Goal: Task Accomplishment & Management: Complete application form

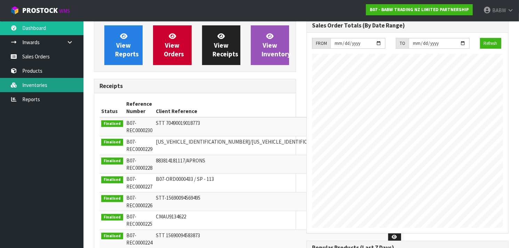
scroll to position [387, 213]
click at [32, 81] on link "Inventories" at bounding box center [42, 85] width 84 height 14
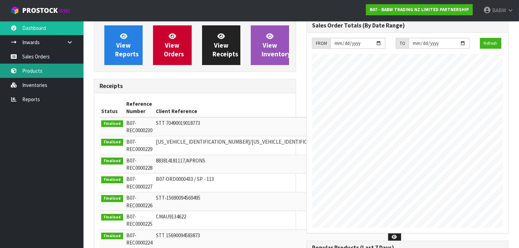
click at [37, 75] on link "Products" at bounding box center [42, 71] width 84 height 14
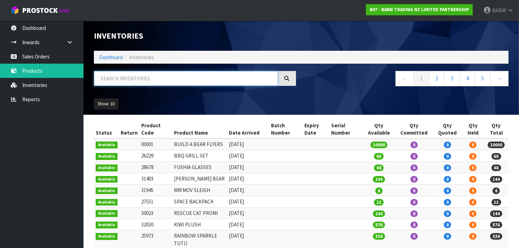
click at [164, 81] on input "text" at bounding box center [186, 78] width 184 height 15
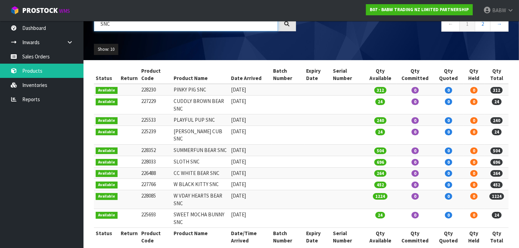
scroll to position [57, 0]
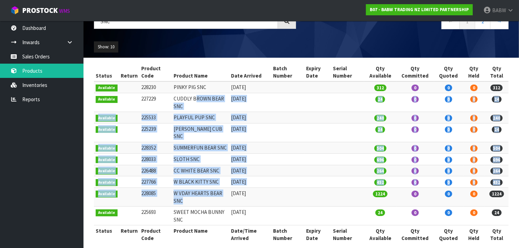
drag, startPoint x: 193, startPoint y: 101, endPoint x: 186, endPoint y: 193, distance: 92.5
click at [186, 193] on tbody "Available 228230 PINKY PIG SNC 29/07/2024 312 0 0 0 312 Available 227229 CUDDLY…" at bounding box center [301, 153] width 415 height 144
click at [186, 193] on td "W VDAY HEARTS BEAR SNC" at bounding box center [200, 197] width 57 height 19
drag, startPoint x: 186, startPoint y: 193, endPoint x: 193, endPoint y: 116, distance: 78.0
click at [193, 116] on tbody "Available 228230 PINKY PIG SNC 29/07/2024 312 0 0 0 312 Available 227229 CUDDLY…" at bounding box center [301, 153] width 415 height 144
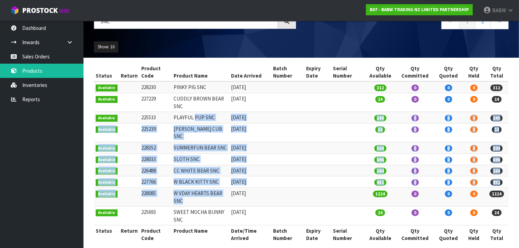
click at [193, 116] on td "PLAYFUL PUP SNC" at bounding box center [200, 117] width 57 height 11
drag, startPoint x: 189, startPoint y: 144, endPoint x: 183, endPoint y: 197, distance: 53.2
click at [183, 197] on tbody "Available 228230 PINKY PIG SNC 29/07/2024 312 0 0 0 312 Available 227229 CUDDLY…" at bounding box center [301, 153] width 415 height 144
click at [183, 197] on td "W VDAY HEARTS BEAR SNC" at bounding box center [200, 197] width 57 height 19
drag, startPoint x: 183, startPoint y: 197, endPoint x: 189, endPoint y: 118, distance: 78.9
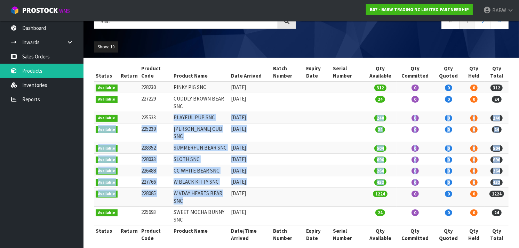
click at [189, 118] on tbody "Available 228230 PINKY PIG SNC 29/07/2024 312 0 0 0 312 Available 227229 CUDDLY…" at bounding box center [301, 153] width 415 height 144
click at [189, 118] on td "PLAYFUL PUP SNC" at bounding box center [200, 117] width 57 height 11
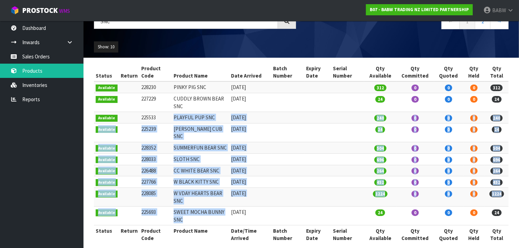
drag, startPoint x: 183, startPoint y: 153, endPoint x: 179, endPoint y: 209, distance: 56.3
click at [179, 209] on tbody "Available 228230 PINKY PIG SNC 29/07/2024 312 0 0 0 312 Available 227229 CUDDLY…" at bounding box center [301, 153] width 415 height 144
click at [179, 209] on td "SWEET MOCHA BUNNY SNC" at bounding box center [200, 216] width 57 height 19
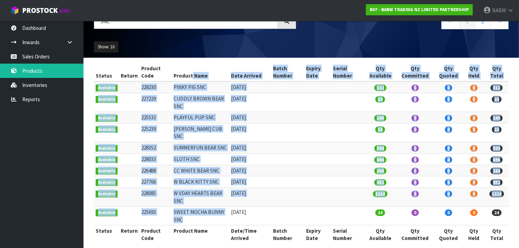
drag, startPoint x: 179, startPoint y: 209, endPoint x: 190, endPoint y: 77, distance: 132.8
click at [190, 77] on table "Status Return Product Code Product Name Date Arrived Batch Number Expiry Date S…" at bounding box center [301, 153] width 415 height 181
drag, startPoint x: 190, startPoint y: 77, endPoint x: 190, endPoint y: 82, distance: 4.9
click at [190, 82] on td "PINKY PIG SNC" at bounding box center [200, 86] width 57 height 11
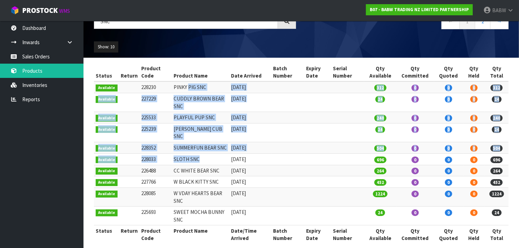
drag, startPoint x: 190, startPoint y: 84, endPoint x: 188, endPoint y: 152, distance: 67.9
click at [188, 152] on tbody "Available 228230 PINKY PIG SNC 29/07/2024 312 0 0 0 312 Available 227229 CUDDLY…" at bounding box center [301, 153] width 415 height 144
click at [188, 154] on td "SLOTH SNC" at bounding box center [200, 159] width 57 height 11
drag, startPoint x: 188, startPoint y: 152, endPoint x: 194, endPoint y: 84, distance: 68.5
click at [194, 84] on tbody "Available 228230 PINKY PIG SNC 29/07/2024 312 0 0 0 312 Available 227229 CUDDLY…" at bounding box center [301, 153] width 415 height 144
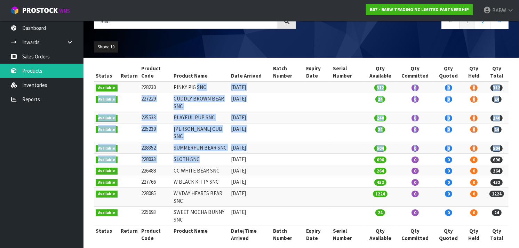
click at [194, 84] on td "PINKY PIG SNC" at bounding box center [200, 86] width 57 height 11
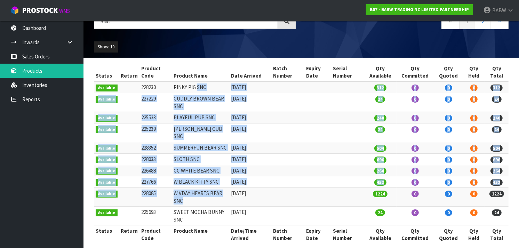
drag, startPoint x: 194, startPoint y: 84, endPoint x: 184, endPoint y: 193, distance: 109.5
click at [184, 193] on tbody "Available 228230 PINKY PIG SNC 29/07/2024 312 0 0 0 312 Available 227229 CUDDLY…" at bounding box center [301, 153] width 415 height 144
click at [184, 193] on td "W VDAY HEARTS BEAR SNC" at bounding box center [200, 197] width 57 height 19
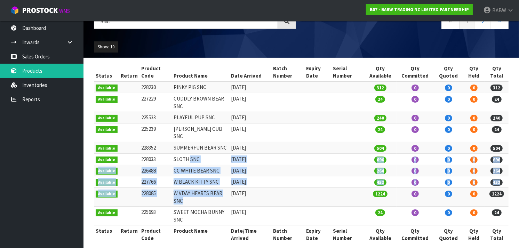
drag, startPoint x: 184, startPoint y: 193, endPoint x: 190, endPoint y: 150, distance: 43.3
click at [190, 150] on tbody "Available 228230 PINKY PIG SNC 29/07/2024 312 0 0 0 312 Available 227229 CUDDLY…" at bounding box center [301, 153] width 415 height 144
click at [190, 154] on td "SLOTH SNC" at bounding box center [200, 159] width 57 height 11
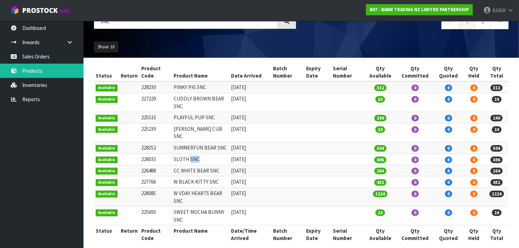
drag, startPoint x: 190, startPoint y: 150, endPoint x: 201, endPoint y: 150, distance: 10.8
click at [201, 154] on td "SLOTH SNC" at bounding box center [200, 159] width 57 height 11
drag, startPoint x: 201, startPoint y: 150, endPoint x: 165, endPoint y: 145, distance: 36.2
click at [165, 154] on tr "Available 228033 SLOTH SNC 18/11/2024 696 0 0 0 696" at bounding box center [301, 159] width 415 height 11
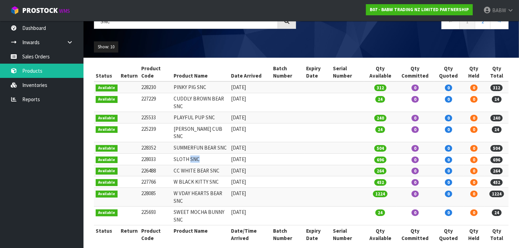
click at [165, 154] on td "228033" at bounding box center [156, 159] width 32 height 11
drag, startPoint x: 185, startPoint y: 183, endPoint x: 183, endPoint y: 194, distance: 11.2
click at [183, 194] on td "W VDAY HEARTS BEAR SNC" at bounding box center [200, 197] width 57 height 19
drag, startPoint x: 183, startPoint y: 194, endPoint x: 182, endPoint y: 185, distance: 9.5
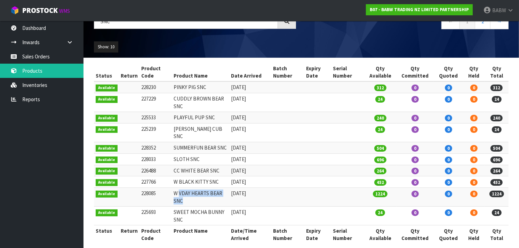
click at [182, 188] on td "W VDAY HEARTS BEAR SNC" at bounding box center [200, 197] width 57 height 19
drag, startPoint x: 182, startPoint y: 185, endPoint x: 181, endPoint y: 192, distance: 7.4
click at [181, 192] on td "W VDAY HEARTS BEAR SNC" at bounding box center [200, 197] width 57 height 19
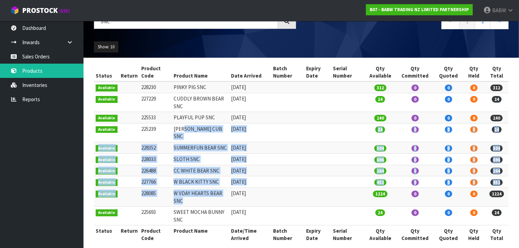
drag, startPoint x: 181, startPoint y: 192, endPoint x: 193, endPoint y: 126, distance: 67.1
click at [193, 126] on tbody "Available 228230 PINKY PIG SNC 29/07/2024 312 0 0 0 312 Available 227229 CUDDLY…" at bounding box center [301, 153] width 415 height 144
click at [193, 126] on td "LIL BROWNIE CUB SNC" at bounding box center [200, 133] width 57 height 19
drag, startPoint x: 193, startPoint y: 126, endPoint x: 193, endPoint y: 200, distance: 74.2
click at [193, 200] on tbody "Available 228230 PINKY PIG SNC 29/07/2024 312 0 0 0 312 Available 227229 CUDDLY…" at bounding box center [301, 153] width 415 height 144
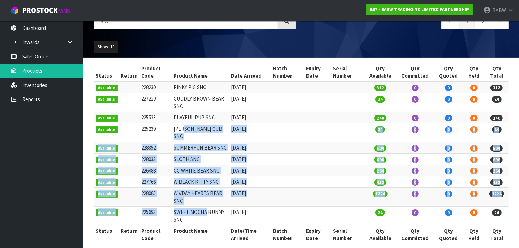
click at [193, 207] on td "SWEET MOCHA BUNNY SNC" at bounding box center [200, 216] width 57 height 19
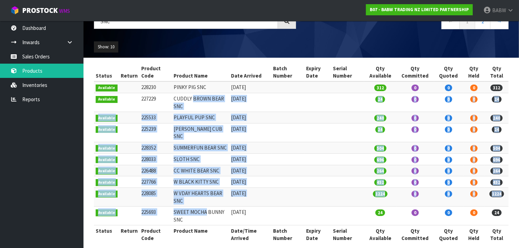
drag, startPoint x: 193, startPoint y: 200, endPoint x: 204, endPoint y: 99, distance: 101.3
click at [204, 99] on tbody "Available 228230 PINKY PIG SNC 29/07/2024 312 0 0 0 312 Available 227229 CUDDLY…" at bounding box center [301, 153] width 415 height 144
click at [204, 99] on td "CUDDLY BROWN BEAR SNC" at bounding box center [200, 102] width 57 height 19
drag, startPoint x: 204, startPoint y: 99, endPoint x: 197, endPoint y: 206, distance: 106.8
click at [197, 206] on tbody "Available 228230 PINKY PIG SNC 29/07/2024 312 0 0 0 312 Available 227229 CUDDLY…" at bounding box center [301, 153] width 415 height 144
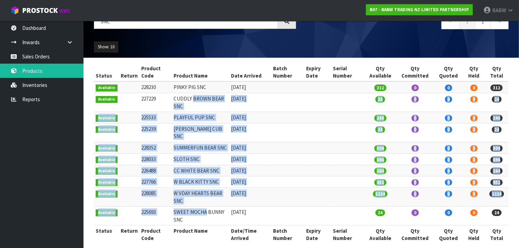
click at [197, 207] on td "SWEET MOCHA BUNNY SNC" at bounding box center [200, 216] width 57 height 19
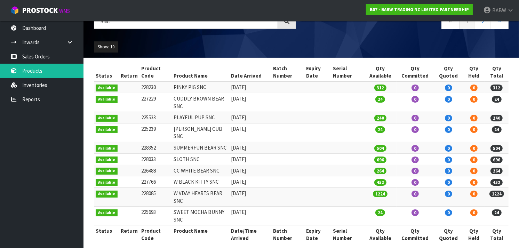
click at [197, 207] on td "SWEET MOCHA BUNNY SNC" at bounding box center [200, 216] width 57 height 19
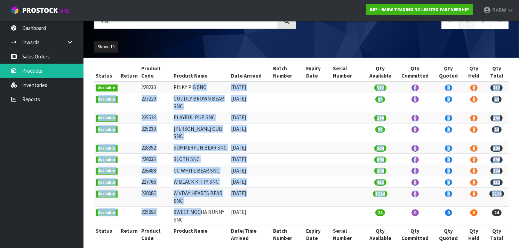
drag, startPoint x: 197, startPoint y: 206, endPoint x: 191, endPoint y: 82, distance: 124.1
click at [191, 82] on tbody "Available 228230 PINKY PIG SNC 29/07/2024 312 0 0 0 312 Available 227229 CUDDLY…" at bounding box center [301, 153] width 415 height 144
click at [191, 82] on td "PINKY PIG SNC" at bounding box center [200, 86] width 57 height 11
drag, startPoint x: 191, startPoint y: 82, endPoint x: 185, endPoint y: 204, distance: 122.4
click at [185, 204] on tbody "Available 228230 PINKY PIG SNC 29/07/2024 312 0 0 0 312 Available 227229 CUDDLY…" at bounding box center [301, 153] width 415 height 144
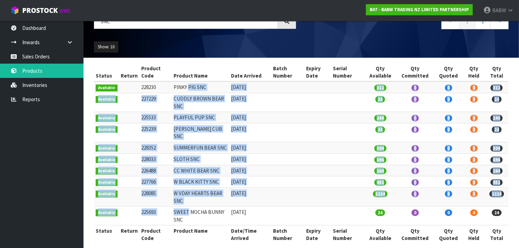
click at [185, 207] on td "SWEET MOCHA BUNNY SNC" at bounding box center [200, 216] width 57 height 19
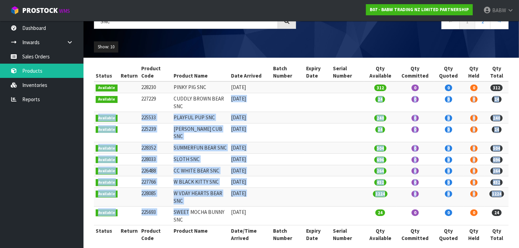
drag, startPoint x: 185, startPoint y: 204, endPoint x: 191, endPoint y: 103, distance: 101.1
click at [191, 103] on tbody "Available 228230 PINKY PIG SNC 29/07/2024 312 0 0 0 312 Available 227229 CUDDLY…" at bounding box center [301, 153] width 415 height 144
click at [191, 103] on td "CUDDLY BROWN BEAR SNC" at bounding box center [200, 102] width 57 height 19
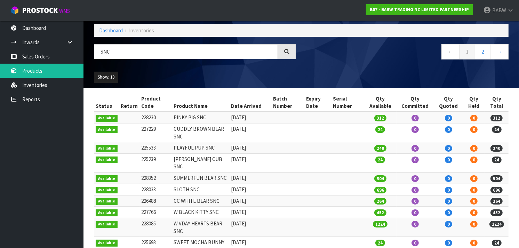
scroll to position [26, 0]
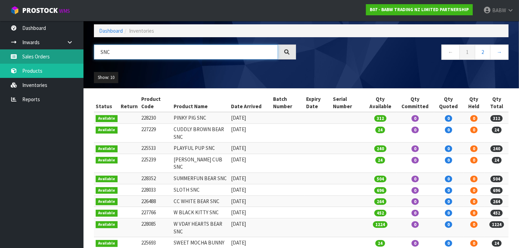
drag, startPoint x: 148, startPoint y: 49, endPoint x: 71, endPoint y: 50, distance: 77.6
click at [71, 50] on body "Toggle navigation ProStock WMS B07 - BABW TRADING NZ LIMITED PARTNERSHIP BABW L…" at bounding box center [259, 98] width 519 height 248
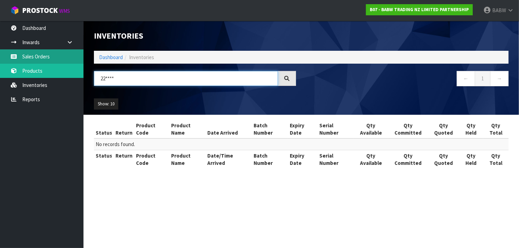
scroll to position [0, 0]
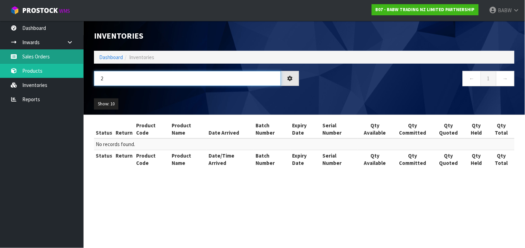
type input "2"
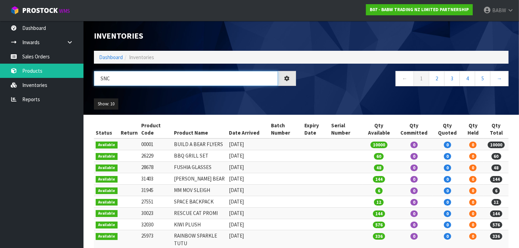
type input "SNC"
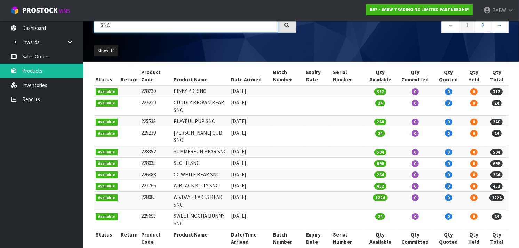
scroll to position [57, 0]
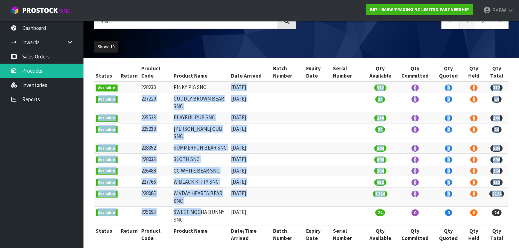
drag, startPoint x: 203, startPoint y: 81, endPoint x: 199, endPoint y: 210, distance: 128.9
click at [199, 210] on tbody "Available 228230 PINKY PIG SNC 29/07/2024 312 0 0 0 312 Available 227229 CUDDLY…" at bounding box center [301, 153] width 415 height 144
click at [199, 210] on td "SWEET MOCHA BUNNY SNC" at bounding box center [200, 216] width 57 height 19
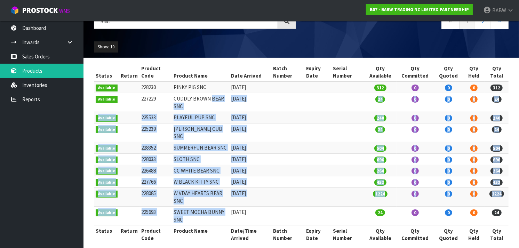
drag, startPoint x: 199, startPoint y: 210, endPoint x: 208, endPoint y: 102, distance: 108.6
click at [208, 102] on tbody "Available 228230 PINKY PIG SNC 29/07/2024 312 0 0 0 312 Available 227229 CUDDLY…" at bounding box center [301, 153] width 415 height 144
click at [208, 102] on td "CUDDLY BROWN BEAR SNC" at bounding box center [200, 102] width 57 height 19
drag, startPoint x: 208, startPoint y: 102, endPoint x: 186, endPoint y: 208, distance: 108.1
click at [186, 208] on tbody "Available 228230 PINKY PIG SNC 29/07/2024 312 0 0 0 312 Available 227229 CUDDLY…" at bounding box center [301, 153] width 415 height 144
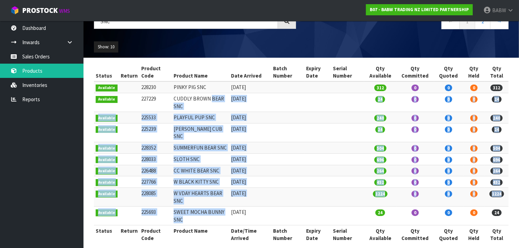
click at [186, 208] on td "SWEET MOCHA BUNNY SNC" at bounding box center [200, 216] width 57 height 19
drag, startPoint x: 185, startPoint y: 201, endPoint x: 187, endPoint y: 116, distance: 85.3
click at [187, 116] on tbody "Available 228230 PINKY PIG SNC 29/07/2024 312 0 0 0 312 Available 227229 CUDDLY…" at bounding box center [301, 153] width 415 height 144
click at [187, 116] on td "PLAYFUL PUP SNC" at bounding box center [200, 117] width 57 height 11
drag, startPoint x: 184, startPoint y: 135, endPoint x: 190, endPoint y: 199, distance: 64.7
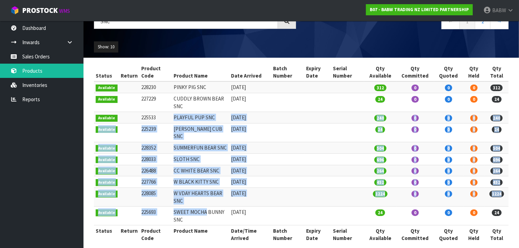
click at [190, 199] on tbody "Available 228230 PINKY PIG SNC 29/07/2024 312 0 0 0 312 Available 227229 CUDDLY…" at bounding box center [301, 153] width 415 height 144
click at [190, 207] on td "SWEET MOCHA BUNNY SNC" at bounding box center [200, 216] width 57 height 19
drag, startPoint x: 190, startPoint y: 199, endPoint x: 194, endPoint y: 117, distance: 82.2
click at [194, 117] on tbody "Available 228230 PINKY PIG SNC 29/07/2024 312 0 0 0 312 Available 227229 CUDDLY…" at bounding box center [301, 153] width 415 height 144
click at [194, 117] on td "PLAYFUL PUP SNC" at bounding box center [200, 117] width 57 height 11
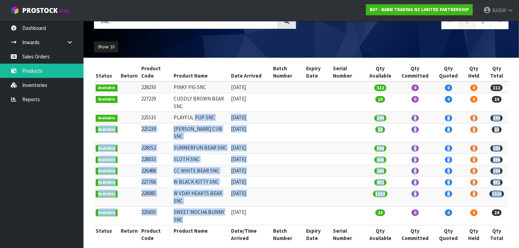
drag, startPoint x: 194, startPoint y: 117, endPoint x: 186, endPoint y: 214, distance: 96.7
click at [186, 214] on tbody "Available 228230 PINKY PIG SNC 29/07/2024 312 0 0 0 312 Available 227229 CUDDLY…" at bounding box center [301, 153] width 415 height 144
click at [186, 214] on td "SWEET MOCHA BUNNY SNC" at bounding box center [200, 216] width 57 height 19
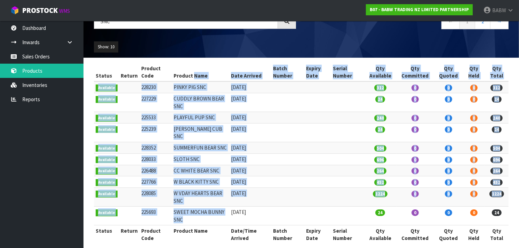
drag, startPoint x: 186, startPoint y: 207, endPoint x: 191, endPoint y: 77, distance: 130.0
click at [191, 77] on table "Status Return Product Code Product Name Date Arrived Batch Number Expiry Date S…" at bounding box center [301, 153] width 415 height 181
click at [191, 79] on th "Product Name" at bounding box center [200, 72] width 57 height 19
drag, startPoint x: 191, startPoint y: 79, endPoint x: 190, endPoint y: 207, distance: 127.4
click at [190, 207] on table "Status Return Product Code Product Name Date Arrived Batch Number Expiry Date S…" at bounding box center [301, 153] width 415 height 181
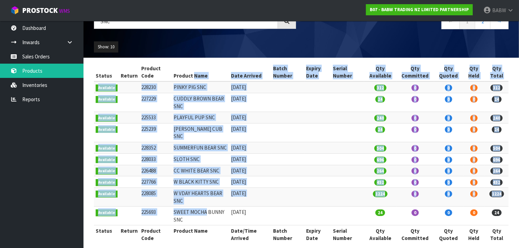
click at [190, 207] on td "SWEET MOCHA BUNNY SNC" at bounding box center [200, 216] width 57 height 19
drag, startPoint x: 190, startPoint y: 207, endPoint x: 190, endPoint y: 70, distance: 137.2
click at [190, 70] on table "Status Return Product Code Product Name Date Arrived Batch Number Expiry Date S…" at bounding box center [301, 153] width 415 height 181
click at [190, 70] on th "Product Name" at bounding box center [200, 72] width 57 height 19
drag, startPoint x: 185, startPoint y: 95, endPoint x: 186, endPoint y: 208, distance: 112.1
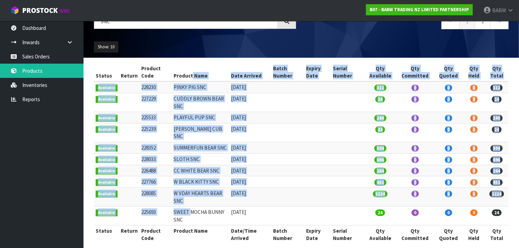
click at [186, 208] on table "Status Return Product Code Product Name Date Arrived Batch Number Expiry Date S…" at bounding box center [301, 153] width 415 height 181
click at [186, 208] on td "SWEET MOCHA BUNNY SNC" at bounding box center [200, 216] width 57 height 19
drag, startPoint x: 186, startPoint y: 205, endPoint x: 190, endPoint y: 79, distance: 126.1
click at [190, 79] on table "Status Return Product Code Product Name Date Arrived Batch Number Expiry Date S…" at bounding box center [301, 153] width 415 height 181
click at [190, 79] on th "Product Name" at bounding box center [200, 72] width 57 height 19
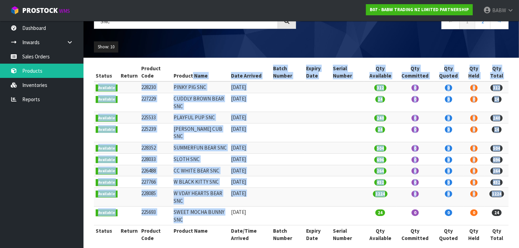
drag, startPoint x: 190, startPoint y: 79, endPoint x: 186, endPoint y: 210, distance: 131.3
click at [186, 210] on table "Status Return Product Code Product Name Date Arrived Batch Number Expiry Date S…" at bounding box center [301, 153] width 415 height 181
click at [186, 210] on td "SWEET MOCHA BUNNY SNC" at bounding box center [200, 216] width 57 height 19
drag, startPoint x: 186, startPoint y: 210, endPoint x: 185, endPoint y: 64, distance: 145.9
click at [185, 64] on table "Status Return Product Code Product Name Date Arrived Batch Number Expiry Date S…" at bounding box center [301, 153] width 415 height 181
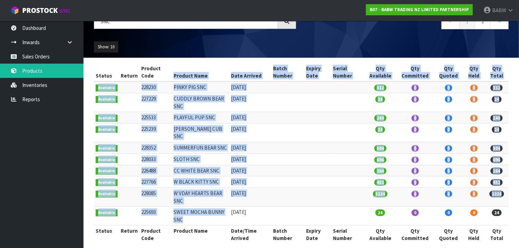
click at [185, 64] on th "Product Name" at bounding box center [200, 72] width 57 height 19
drag, startPoint x: 185, startPoint y: 64, endPoint x: 188, endPoint y: 205, distance: 141.4
click at [188, 205] on table "Status Return Product Code Product Name Date Arrived Batch Number Expiry Date S…" at bounding box center [301, 153] width 415 height 181
click at [188, 207] on td "SWEET MOCHA BUNNY SNC" at bounding box center [200, 216] width 57 height 19
drag, startPoint x: 141, startPoint y: 87, endPoint x: 155, endPoint y: 88, distance: 13.9
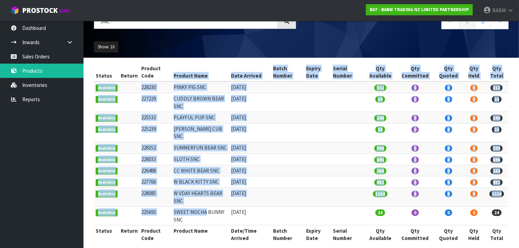
click at [155, 88] on td "228230" at bounding box center [156, 86] width 32 height 11
copy td "28230"
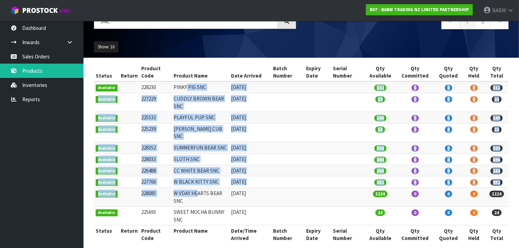
drag, startPoint x: 185, startPoint y: 90, endPoint x: 194, endPoint y: 180, distance: 91.0
click at [194, 180] on tbody "Available 228230 PINKY PIG SNC 29/07/2024 312 0 0 0 312 Available 227229 CUDDLY…" at bounding box center [301, 153] width 415 height 144
click at [194, 188] on td "W VDAY HEARTS BEAR SNC" at bounding box center [200, 197] width 57 height 19
drag, startPoint x: 154, startPoint y: 187, endPoint x: 141, endPoint y: 185, distance: 12.7
click at [141, 188] on td "228085" at bounding box center [156, 197] width 32 height 19
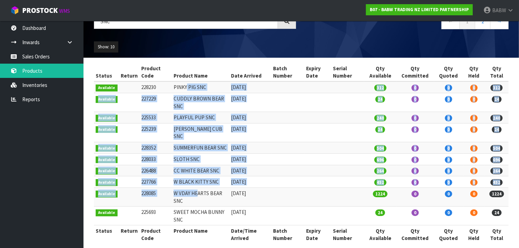
copy td "28085"
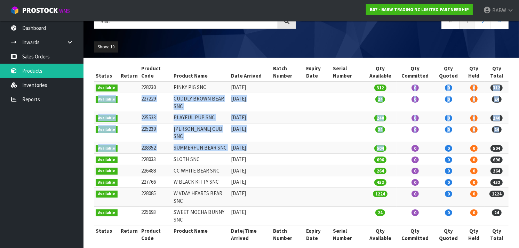
drag, startPoint x: 387, startPoint y: 137, endPoint x: 383, endPoint y: 92, distance: 45.7
click at [383, 92] on tbody "Available 228230 PINKY PIG SNC 29/07/2024 312 0 0 0 312 Available 227229 CUDDLY…" at bounding box center [301, 153] width 415 height 144
click at [383, 92] on td "312" at bounding box center [381, 86] width 32 height 11
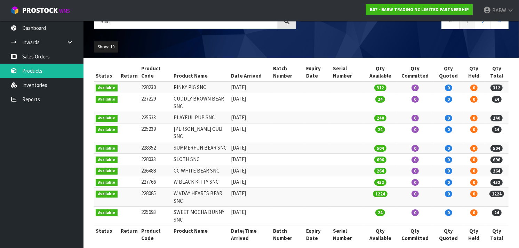
drag, startPoint x: 162, startPoint y: 139, endPoint x: 141, endPoint y: 138, distance: 20.9
click at [141, 142] on td "228352" at bounding box center [156, 147] width 32 height 11
drag, startPoint x: 210, startPoint y: 119, endPoint x: 174, endPoint y: 113, distance: 36.4
click at [174, 113] on td "PLAYFUL PUP SNC" at bounding box center [200, 117] width 57 height 11
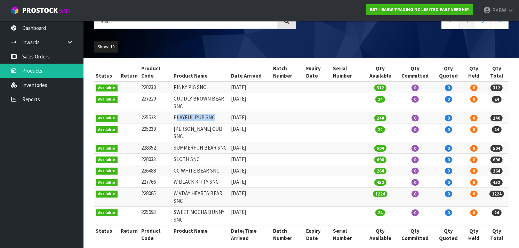
click at [174, 113] on td "PLAYFUL PUP SNC" at bounding box center [200, 117] width 57 height 11
drag, startPoint x: 174, startPoint y: 113, endPoint x: 145, endPoint y: 113, distance: 29.6
click at [145, 113] on tr "Available 225533 PLAYFUL PUP SNC 20/08/2024 240 0 0 0 240" at bounding box center [301, 117] width 415 height 11
click at [145, 113] on td "225533" at bounding box center [156, 117] width 32 height 11
drag, startPoint x: 145, startPoint y: 113, endPoint x: 259, endPoint y: 118, distance: 114.0
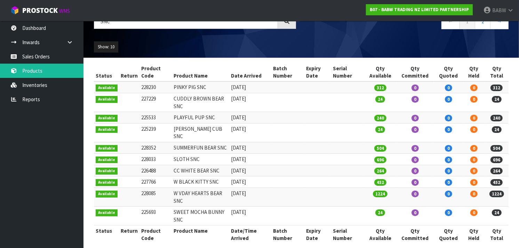
click at [259, 118] on tr "Available 225533 PLAYFUL PUP SNC 20/08/2024 240 0 0 0 240" at bounding box center [301, 117] width 415 height 11
click at [259, 118] on td "20/08/2024" at bounding box center [250, 117] width 42 height 11
drag, startPoint x: 259, startPoint y: 118, endPoint x: 145, endPoint y: 116, distance: 113.9
click at [145, 116] on tr "Available 225533 PLAYFUL PUP SNC 20/08/2024 240 0 0 0 240" at bounding box center [301, 117] width 415 height 11
click at [145, 116] on td "225533" at bounding box center [156, 117] width 32 height 11
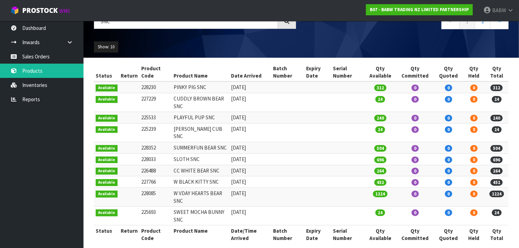
drag, startPoint x: 145, startPoint y: 116, endPoint x: 256, endPoint y: 122, distance: 110.9
click at [256, 122] on tr "Available 225533 PLAYFUL PUP SNC 20/08/2024 240 0 0 0 240" at bounding box center [301, 117] width 415 height 11
click at [256, 122] on td "20/08/2024" at bounding box center [250, 117] width 42 height 11
drag, startPoint x: 256, startPoint y: 122, endPoint x: 190, endPoint y: 112, distance: 65.9
click at [190, 112] on tr "Available 225533 PLAYFUL PUP SNC 20/08/2024 240 0 0 0 240" at bounding box center [301, 117] width 415 height 11
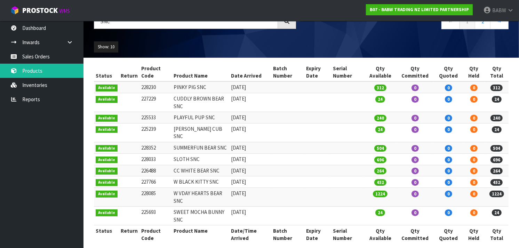
click at [190, 112] on td "PLAYFUL PUP SNC" at bounding box center [200, 117] width 57 height 11
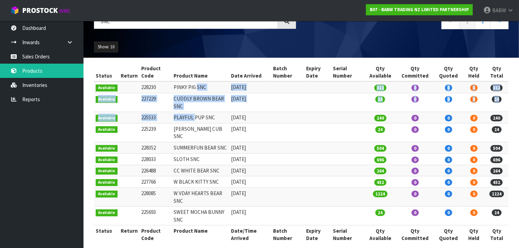
drag, startPoint x: 190, startPoint y: 112, endPoint x: 199, endPoint y: 86, distance: 27.4
click at [199, 86] on tbody "Available 228230 PINKY PIG SNC 29/07/2024 312 0 0 0 312 Available 227229 CUDDLY…" at bounding box center [301, 153] width 415 height 144
click at [199, 86] on td "PINKY PIG SNC" at bounding box center [200, 86] width 57 height 11
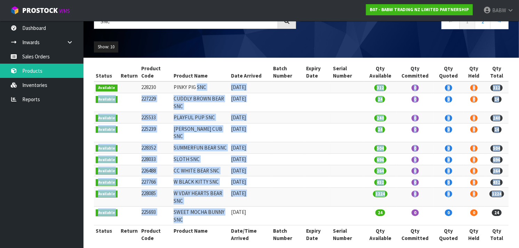
drag, startPoint x: 198, startPoint y: 110, endPoint x: 189, endPoint y: 215, distance: 105.3
click at [189, 215] on tbody "Available 228230 PINKY PIG SNC 29/07/2024 312 0 0 0 312 Available 227229 CUDDLY…" at bounding box center [301, 153] width 415 height 144
click at [189, 215] on td "SWEET MOCHA BUNNY SNC" at bounding box center [200, 216] width 57 height 19
drag, startPoint x: 189, startPoint y: 215, endPoint x: 190, endPoint y: 88, distance: 126.7
click at [190, 88] on tbody "Available 228230 PINKY PIG SNC 29/07/2024 312 0 0 0 312 Available 227229 CUDDLY…" at bounding box center [301, 153] width 415 height 144
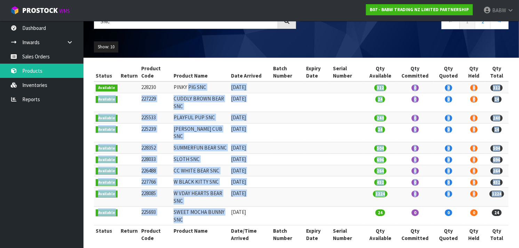
click at [190, 88] on td "PINKY PIG SNC" at bounding box center [200, 86] width 57 height 11
drag, startPoint x: 190, startPoint y: 88, endPoint x: 186, endPoint y: 208, distance: 119.5
click at [186, 208] on tbody "Available 228230 PINKY PIG SNC 29/07/2024 312 0 0 0 312 Available 227229 CUDDLY…" at bounding box center [301, 153] width 415 height 144
click at [186, 208] on td "SWEET MOCHA BUNNY SNC" at bounding box center [200, 216] width 57 height 19
drag, startPoint x: 186, startPoint y: 205, endPoint x: 186, endPoint y: 93, distance: 112.8
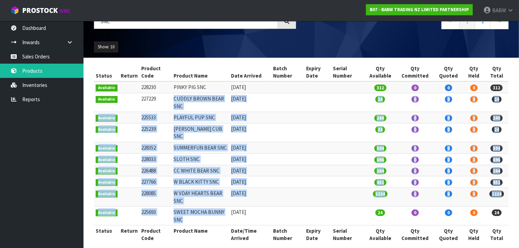
click at [186, 93] on tbody "Available 228230 PINKY PIG SNC 29/07/2024 312 0 0 0 312 Available 227229 CUDDLY…" at bounding box center [301, 153] width 415 height 144
click at [186, 93] on td "CUDDLY BROWN BEAR SNC" at bounding box center [200, 102] width 57 height 19
drag, startPoint x: 181, startPoint y: 117, endPoint x: 177, endPoint y: 211, distance: 94.8
click at [177, 211] on tbody "Available 228230 PINKY PIG SNC 29/07/2024 312 0 0 0 312 Available 227229 CUDDLY…" at bounding box center [301, 153] width 415 height 144
click at [177, 211] on td "SWEET MOCHA BUNNY SNC" at bounding box center [200, 216] width 57 height 19
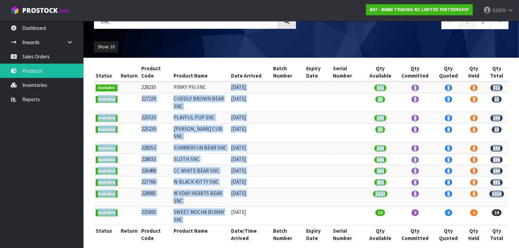
drag, startPoint x: 180, startPoint y: 196, endPoint x: 220, endPoint y: 87, distance: 116.1
click at [220, 87] on tbody "Available 228230 PINKY PIG SNC 29/07/2024 312 0 0 0 312 Available 227229 CUDDLY…" at bounding box center [301, 153] width 415 height 144
click at [220, 87] on td "PINKY PIG SNC" at bounding box center [200, 86] width 57 height 11
drag, startPoint x: 220, startPoint y: 111, endPoint x: 221, endPoint y: 212, distance: 101.0
click at [221, 212] on tbody "Available 228230 PINKY PIG SNC 29/07/2024 312 0 0 0 312 Available 227229 CUDDLY…" at bounding box center [301, 153] width 415 height 144
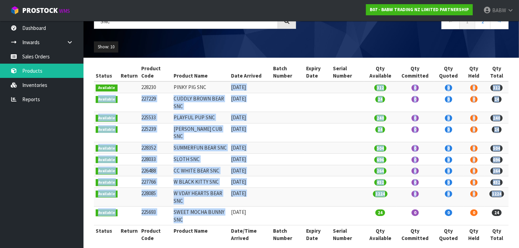
click at [221, 212] on td "SWEET MOCHA BUNNY SNC" at bounding box center [200, 216] width 57 height 19
drag, startPoint x: 222, startPoint y: 201, endPoint x: 225, endPoint y: 95, distance: 106.6
click at [225, 95] on tbody "Available 228230 PINKY PIG SNC 29/07/2024 312 0 0 0 312 Available 227229 CUDDLY…" at bounding box center [301, 153] width 415 height 144
click at [225, 95] on td "CUDDLY BROWN BEAR SNC" at bounding box center [200, 102] width 57 height 19
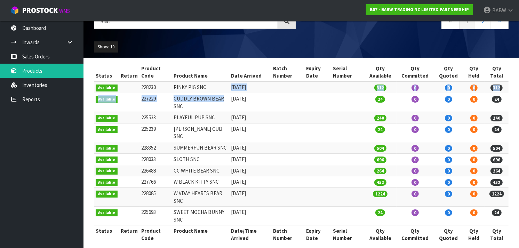
drag, startPoint x: 225, startPoint y: 95, endPoint x: 226, endPoint y: 83, distance: 11.9
click at [226, 83] on tbody "Available 228230 PINKY PIG SNC 29/07/2024 312 0 0 0 312 Available 227229 CUDDLY…" at bounding box center [301, 153] width 415 height 144
click at [226, 83] on td "PINKY PIG SNC" at bounding box center [200, 86] width 57 height 11
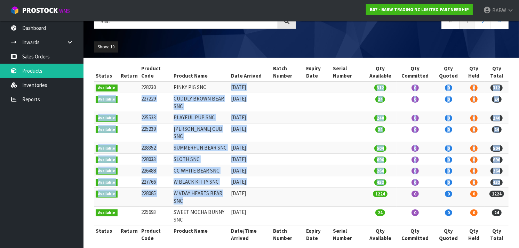
drag, startPoint x: 226, startPoint y: 83, endPoint x: 221, endPoint y: 197, distance: 114.6
click at [221, 197] on tbody "Available 228230 PINKY PIG SNC 29/07/2024 312 0 0 0 312 Available 227229 CUDDLY…" at bounding box center [301, 153] width 415 height 144
click at [221, 197] on td "W VDAY HEARTS BEAR SNC" at bounding box center [200, 197] width 57 height 19
drag, startPoint x: 221, startPoint y: 197, endPoint x: 230, endPoint y: 84, distance: 114.2
click at [230, 84] on tbody "Available 228230 PINKY PIG SNC 29/07/2024 312 0 0 0 312 Available 227229 CUDDLY…" at bounding box center [301, 153] width 415 height 144
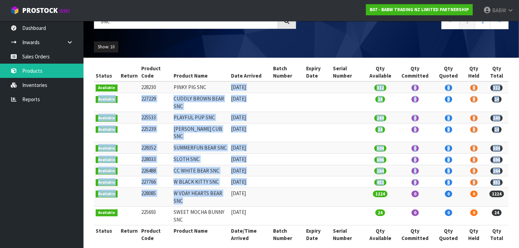
click at [230, 84] on td "29/07/2024" at bounding box center [250, 86] width 42 height 11
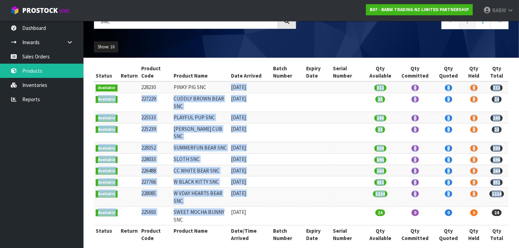
drag, startPoint x: 230, startPoint y: 84, endPoint x: 225, endPoint y: 201, distance: 117.5
click at [225, 201] on tbody "Available 228230 PINKY PIG SNC 29/07/2024 312 0 0 0 312 Available 227229 CUDDLY…" at bounding box center [301, 153] width 415 height 144
click at [225, 207] on td "SWEET MOCHA BUNNY SNC" at bounding box center [200, 216] width 57 height 19
drag, startPoint x: 225, startPoint y: 201, endPoint x: 226, endPoint y: 87, distance: 113.5
click at [226, 87] on tbody "Available 228230 PINKY PIG SNC 29/07/2024 312 0 0 0 312 Available 227229 CUDDLY…" at bounding box center [301, 153] width 415 height 144
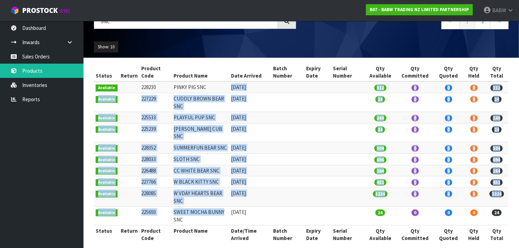
click at [226, 87] on td "PINKY PIG SNC" at bounding box center [200, 86] width 57 height 11
drag, startPoint x: 226, startPoint y: 110, endPoint x: 228, endPoint y: 210, distance: 100.6
click at [228, 210] on tbody "Available 228230 PINKY PIG SNC 29/07/2024 312 0 0 0 312 Available 227229 CUDDLY…" at bounding box center [301, 153] width 415 height 144
click at [229, 210] on td "21/05/2025" at bounding box center [250, 216] width 42 height 19
drag, startPoint x: 228, startPoint y: 210, endPoint x: 232, endPoint y: 86, distance: 124.0
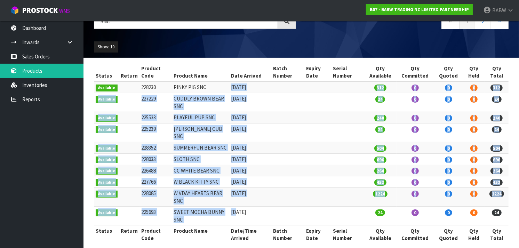
click at [232, 86] on tbody "Available 228230 PINKY PIG SNC 29/07/2024 312 0 0 0 312 Available 227229 CUDDLY…" at bounding box center [301, 153] width 415 height 144
click at [232, 86] on td "29/07/2024" at bounding box center [250, 86] width 42 height 11
drag, startPoint x: 232, startPoint y: 88, endPoint x: 229, endPoint y: 208, distance: 119.8
click at [229, 208] on tbody "Available 228230 PINKY PIG SNC 29/07/2024 312 0 0 0 312 Available 227229 CUDDLY…" at bounding box center [301, 153] width 415 height 144
click at [229, 208] on td "21/05/2025" at bounding box center [250, 216] width 42 height 19
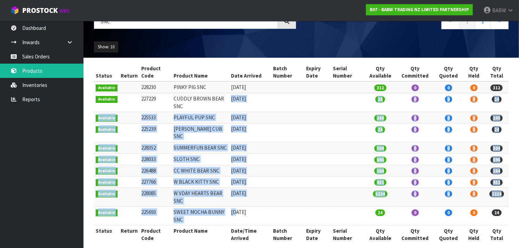
drag, startPoint x: 230, startPoint y: 191, endPoint x: 233, endPoint y: 99, distance: 92.3
click at [233, 99] on tbody "Available 228230 PINKY PIG SNC 29/07/2024 312 0 0 0 312 Available 227229 CUDDLY…" at bounding box center [301, 153] width 415 height 144
click at [233, 99] on td "20/08/2024" at bounding box center [250, 102] width 42 height 19
drag, startPoint x: 233, startPoint y: 99, endPoint x: 229, endPoint y: 206, distance: 107.7
click at [229, 206] on tbody "Available 228230 PINKY PIG SNC 29/07/2024 312 0 0 0 312 Available 227229 CUDDLY…" at bounding box center [301, 153] width 415 height 144
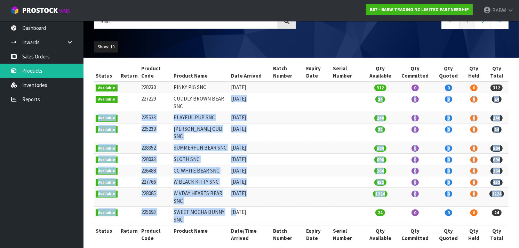
click at [229, 207] on td "21/05/2025" at bounding box center [250, 216] width 42 height 19
drag, startPoint x: 229, startPoint y: 206, endPoint x: 232, endPoint y: 99, distance: 106.9
click at [232, 99] on tbody "Available 228230 PINKY PIG SNC 29/07/2024 312 0 0 0 312 Available 227229 CUDDLY…" at bounding box center [301, 153] width 415 height 144
click at [232, 99] on td "20/08/2024" at bounding box center [250, 102] width 42 height 19
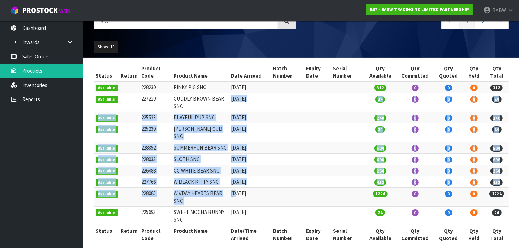
drag, startPoint x: 232, startPoint y: 99, endPoint x: 231, endPoint y: 197, distance: 98.2
click at [231, 197] on tbody "Available 228230 PINKY PIG SNC 29/07/2024 312 0 0 0 312 Available 227229 CUDDLY…" at bounding box center [301, 153] width 415 height 144
click at [231, 197] on td "06/03/2025" at bounding box center [250, 197] width 42 height 19
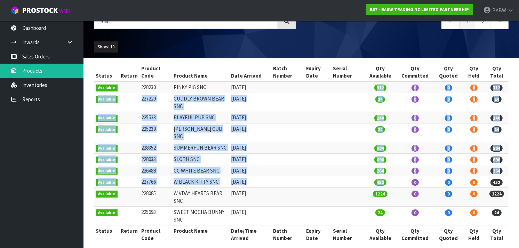
drag, startPoint x: 393, startPoint y: 175, endPoint x: 347, endPoint y: 92, distance: 95.0
click at [347, 92] on tbody "Available 228230 PINKY PIG SNC 29/07/2024 312 0 0 0 312 Available 227229 CUDDLY…" at bounding box center [301, 153] width 415 height 144
click at [347, 92] on td at bounding box center [347, 86] width 33 height 11
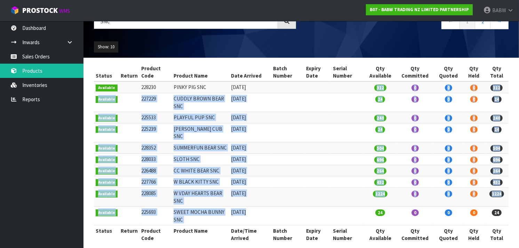
drag
click at [332, 205] on tbody "Available 228230 PINKY PIG SNC 29/07/2024 312 0 0 0 312 Available 227229 CUDDLY…" at bounding box center [301, 153] width 415 height 144
click at [332, 207] on td at bounding box center [347, 216] width 33 height 19
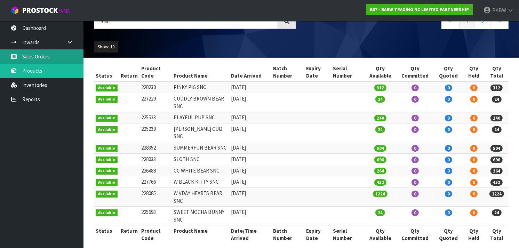
click at [38, 54] on link "Sales Orders" at bounding box center [42, 56] width 84 height 14
click at [50, 55] on link "Sales Orders" at bounding box center [42, 56] width 84 height 14
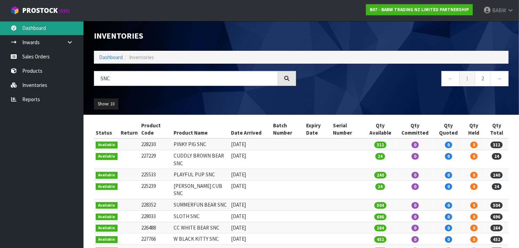
click at [39, 22] on link "Dashboard" at bounding box center [42, 28] width 84 height 14
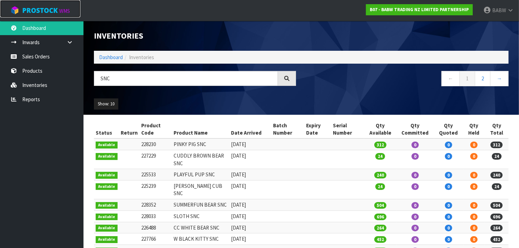
click at [51, 9] on span "ProStock" at bounding box center [40, 10] width 36 height 9
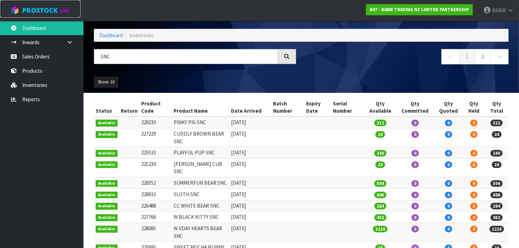
scroll to position [21, 0]
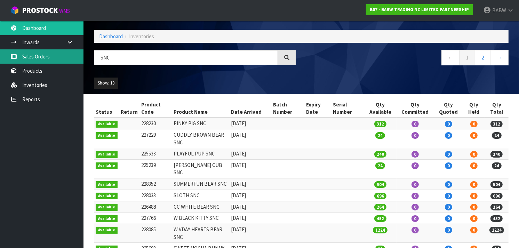
click at [39, 54] on link "Sales Orders" at bounding box center [42, 56] width 84 height 14
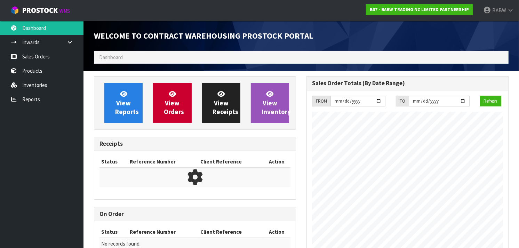
scroll to position [387, 213]
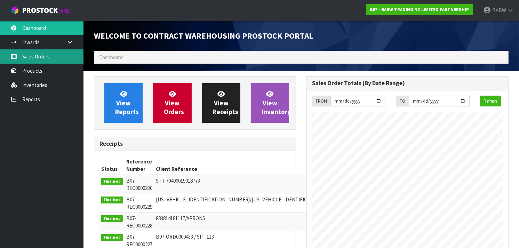
click at [35, 57] on link "Sales Orders" at bounding box center [42, 56] width 84 height 14
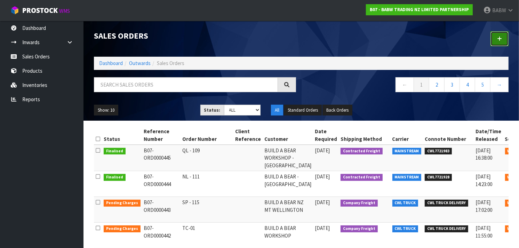
click at [498, 37] on icon at bounding box center [500, 38] width 5 height 5
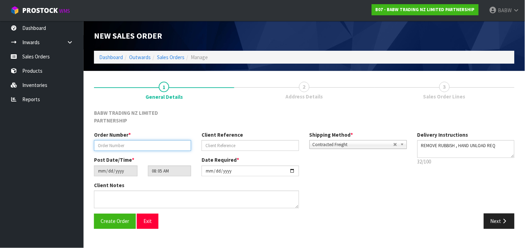
click at [152, 140] on input "text" at bounding box center [142, 145] width 97 height 11
type input "PAPAMOA OFFSITE [DATE]"
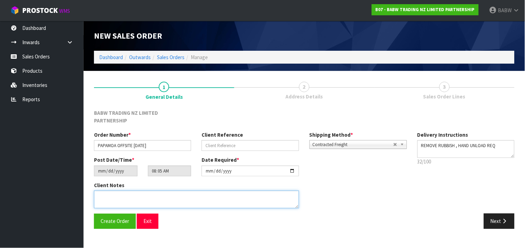
click at [156, 191] on textarea at bounding box center [196, 200] width 205 height 18
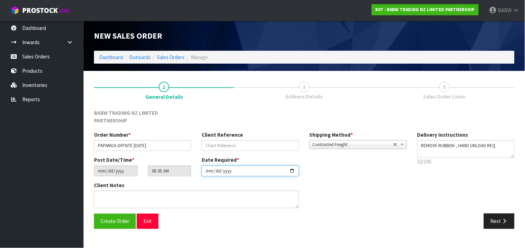
click at [292, 166] on input "[DATE]" at bounding box center [250, 171] width 97 height 11
type input "[DATE]"
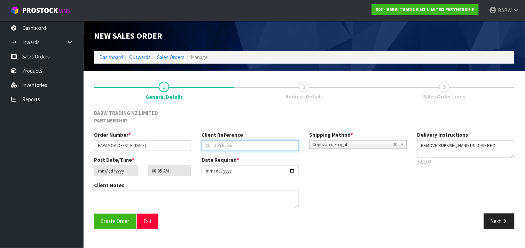
click at [228, 140] on input "text" at bounding box center [250, 145] width 97 height 11
type input "H"
type input "[PERSON_NAME]"
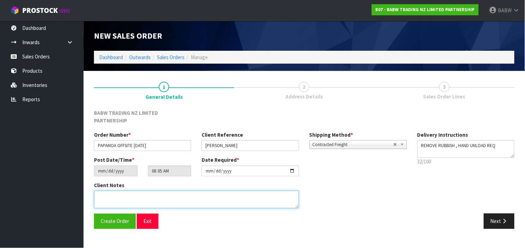
click at [144, 191] on textarea at bounding box center [196, 200] width 205 height 18
type textarea "P"
paste textarea "27 836 0313"
click at [145, 191] on textarea at bounding box center [196, 200] width 205 height 18
type textarea "CALL [PERSON_NAME] ON ARRIVAL - 027 836 0313"
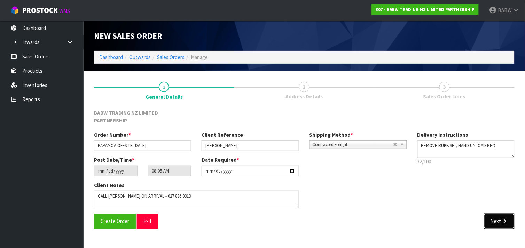
click at [504, 219] on icon "button" at bounding box center [504, 221] width 7 height 5
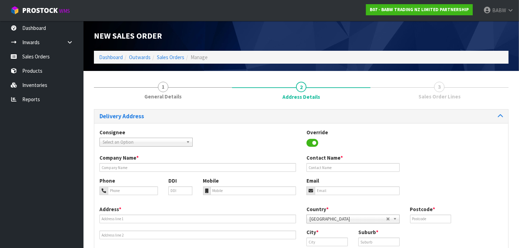
click at [162, 141] on span "Select an Option" at bounding box center [143, 142] width 81 height 8
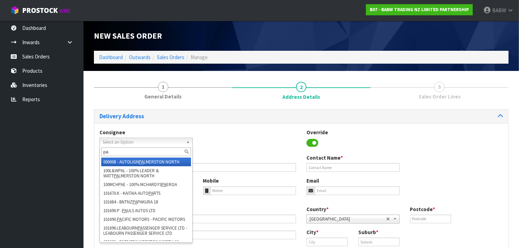
type input "p"
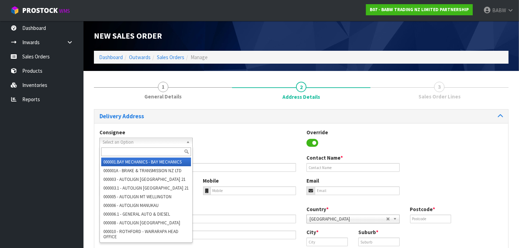
click at [240, 148] on div "Consignee 000001.BAY MECHANICS - BAY MECHANICS 000001A - BRAKE & TRANSMISSION N…" at bounding box center [301, 141] width 414 height 25
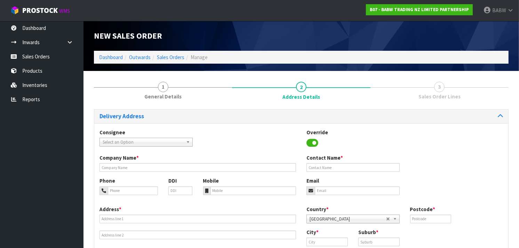
click at [151, 162] on div "Company Name *" at bounding box center [197, 163] width 207 height 18
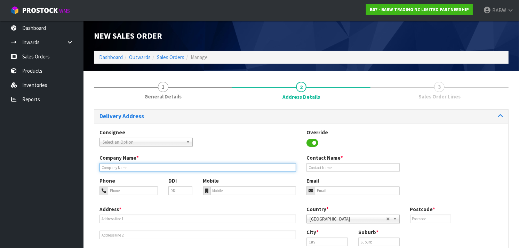
click at [151, 168] on input "text" at bounding box center [198, 167] width 197 height 9
type input "PAPAMOA PLAZA"
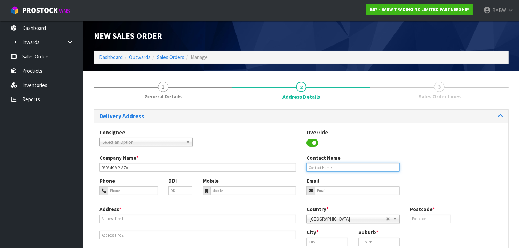
type input "[PERSON_NAME]"
type input "0278360313"
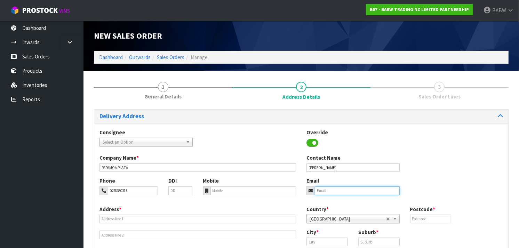
type input "[PERSON_NAME][EMAIL_ADDRESS][DOMAIN_NAME]"
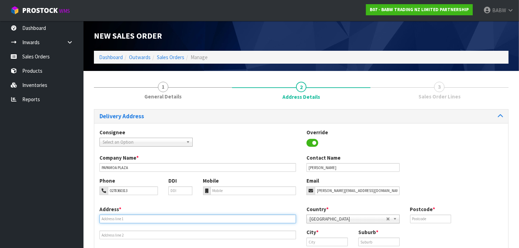
type input "[GEOGRAPHIC_DATA][PERSON_NAME]"
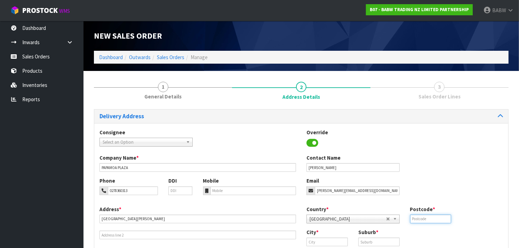
type input "3118"
click at [266, 187] on input "tel" at bounding box center [254, 191] width 86 height 9
paste input "27 836 0313"
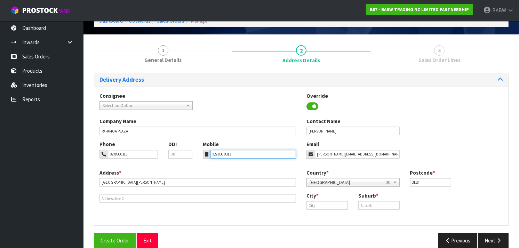
scroll to position [47, 0]
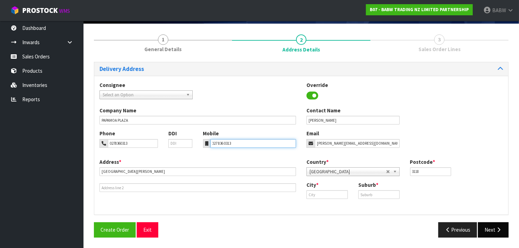
type input "027 836 0313"
click at [500, 230] on icon "button" at bounding box center [499, 229] width 7 height 5
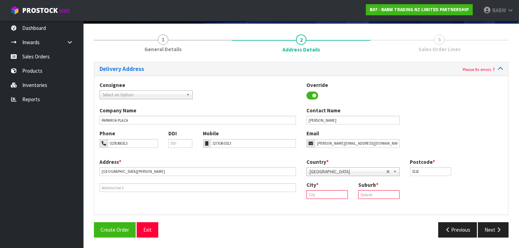
click at [336, 191] on input "text" at bounding box center [327, 194] width 41 height 9
type input "P"
type input "[GEOGRAPHIC_DATA]"
click at [373, 196] on input "text" at bounding box center [379, 194] width 41 height 9
type input "PAPAMOA"
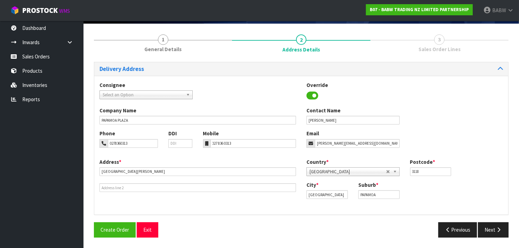
click at [415, 192] on div "City * [GEOGRAPHIC_DATA] Suburb * PAPAMOA" at bounding box center [405, 192] width 207 height 23
click at [496, 228] on icon "button" at bounding box center [499, 229] width 7 height 5
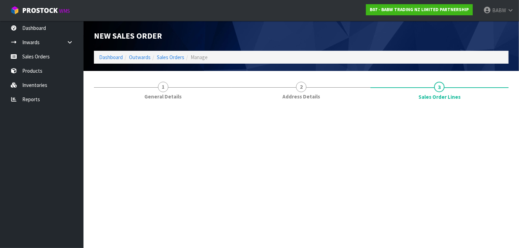
scroll to position [0, 0]
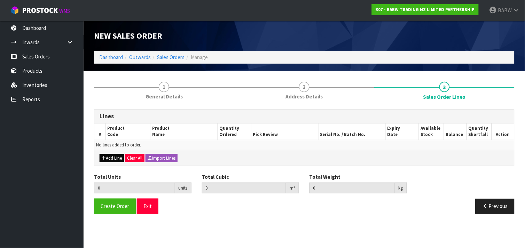
drag, startPoint x: 107, startPoint y: 159, endPoint x: 116, endPoint y: 160, distance: 9.5
click at [116, 160] on div "Lines # Product Code Product Name Quantity Ordered Pick Review Serial No. / Bat…" at bounding box center [304, 137] width 421 height 57
click at [116, 160] on button "Add Line" at bounding box center [112, 158] width 24 height 8
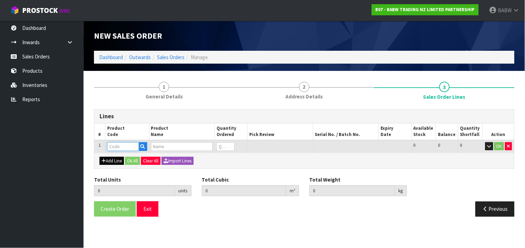
click at [115, 148] on input "text" at bounding box center [123, 146] width 32 height 9
click at [159, 147] on input "text" at bounding box center [182, 146] width 62 height 9
type input "SNC"
drag, startPoint x: 162, startPoint y: 144, endPoint x: 140, endPoint y: 142, distance: 22.1
click at [140, 142] on tr "1 SNC 0 0 0 OK" at bounding box center [304, 146] width 420 height 13
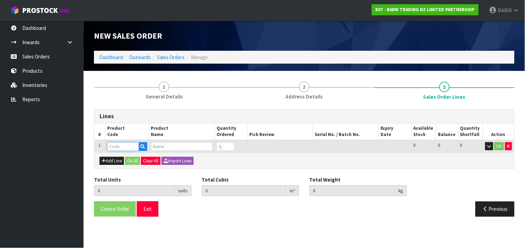
click at [124, 143] on input "text" at bounding box center [123, 146] width 32 height 9
paste input "225533"
type input "225533"
type input "0.000000"
type input "0.000"
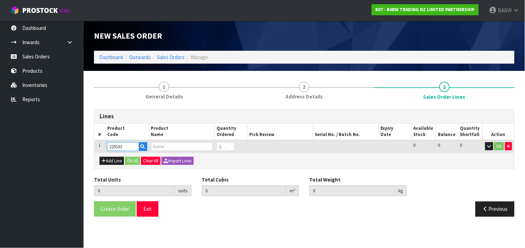
type input "PLAYFUL PUP SNC"
type input "0"
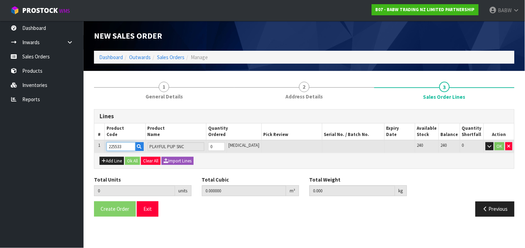
type input "225533"
click at [225, 149] on input "0" at bounding box center [216, 146] width 16 height 9
type input "0"
type input "9"
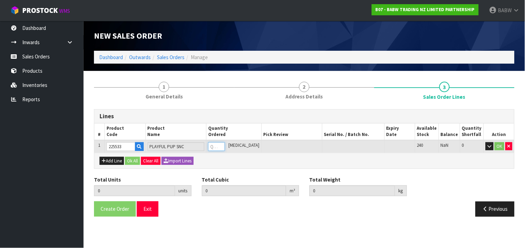
type input "0.06417"
type input "2.889"
type input "9"
type input "96"
type input "0.684432"
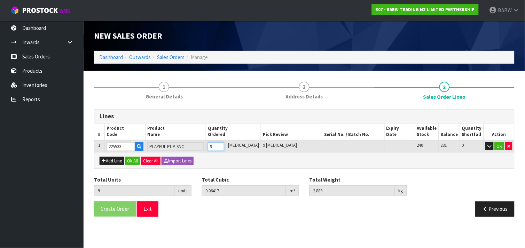
type input "30.8"
type input "96"
click at [117, 161] on button "Add Line" at bounding box center [112, 161] width 24 height 8
type input "0"
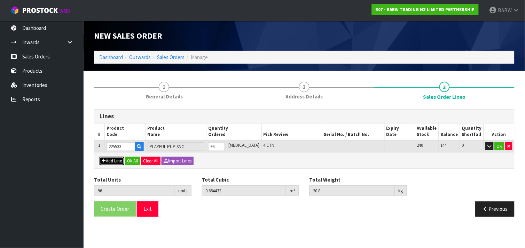
type input "0"
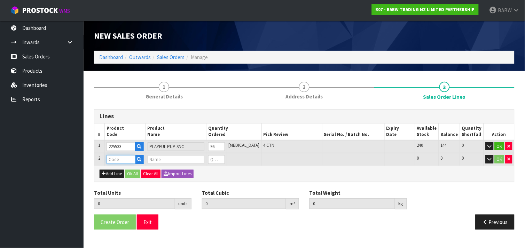
click at [130, 157] on input "text" at bounding box center [121, 159] width 29 height 9
paste input "226488"
type input "226488"
type input "96"
type input "0.684432"
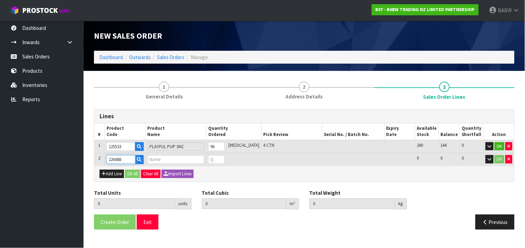
type input "30.8"
type input "CC WHITE BEAR SNC"
type input "0"
type input "226488"
click at [204, 160] on tr "2 226488 CC WHITE BEAR SNC 0 [MEDICAL_DATA] 264 264 0 OK" at bounding box center [304, 159] width 420 height 13
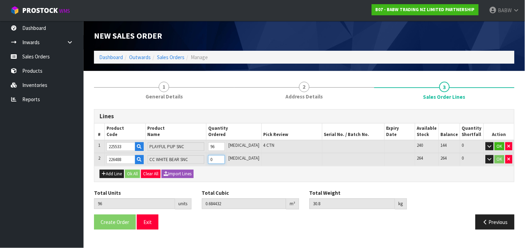
type input "105"
type input "0.74583"
type input "33.5"
type input "9"
type input "192"
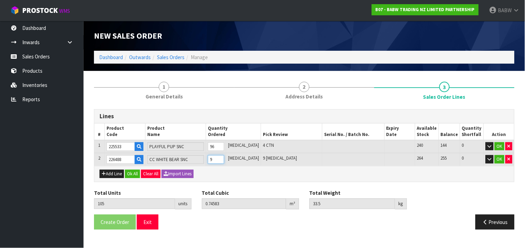
type input "1.339308"
type input "59.6"
type input "96"
click at [107, 173] on button "Add Line" at bounding box center [112, 174] width 24 height 8
type input "0"
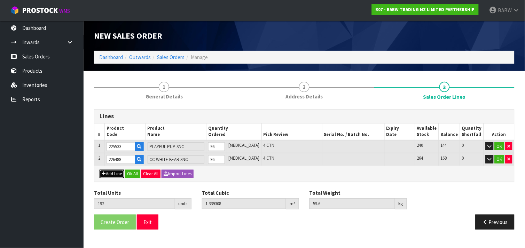
type input "0"
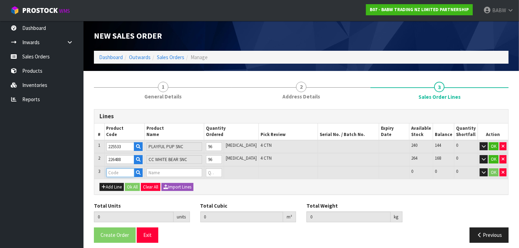
click at [119, 172] on input "text" at bounding box center [121, 173] width 28 height 9
paste input "227766"
type input "227766"
type input "192"
type input "1.339308"
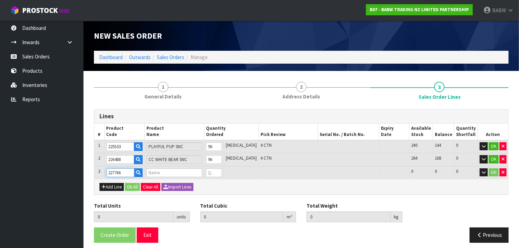
type input "59.6"
type input "W BLACK KITTY SNC"
type input "0"
type input "227766"
click at [222, 171] on input "0" at bounding box center [214, 173] width 16 height 9
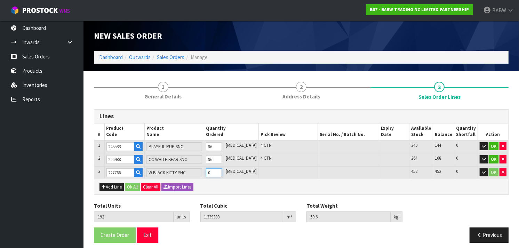
type input "0"
type input "201"
type input "1.399077"
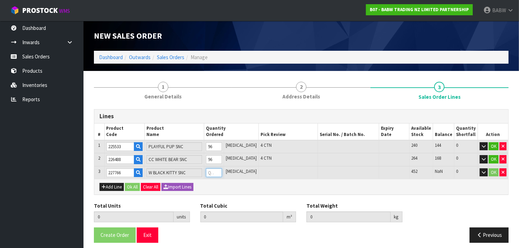
type input "62.975"
type input "9"
type input "288"
type input "1.976868"
type input "95.6"
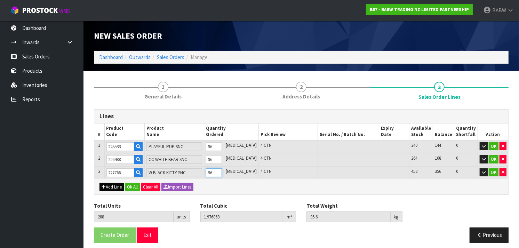
type input "96"
click at [107, 185] on button "Add Line" at bounding box center [112, 187] width 24 height 8
type input "0"
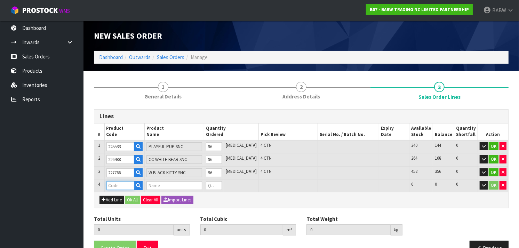
click at [123, 183] on input "text" at bounding box center [121, 185] width 28 height 9
paste input "228085"
type input "228085"
type input "288"
type input "1.976868"
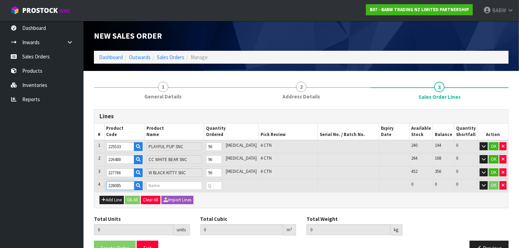
type input "95.6"
type input "W VDAY HEARTS BEAR SNC"
type input "0"
type input "228085"
click at [208, 185] on tr "4 228085 W VDAY HEARTS BEAR SNC 0 [MEDICAL_DATA] 1224 1224 0 OK" at bounding box center [301, 185] width 414 height 13
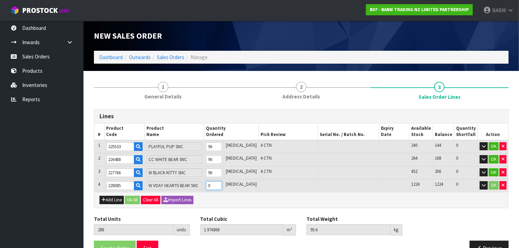
type input "297"
type input "2.041452"
type input "97.832"
type input "9"
type input "384"
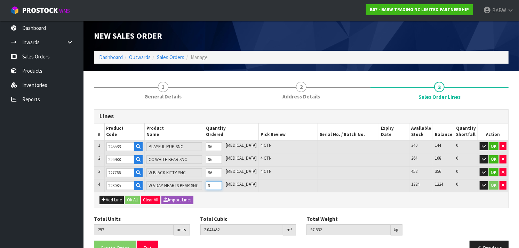
type input "2.665764"
type input "119.4"
type input "96"
click at [193, 147] on tr "1 225533 PLAYFUL PUP SNC 96 [MEDICAL_DATA] 4 CTN 240 144 0 OK" at bounding box center [301, 146] width 414 height 13
type input "289"
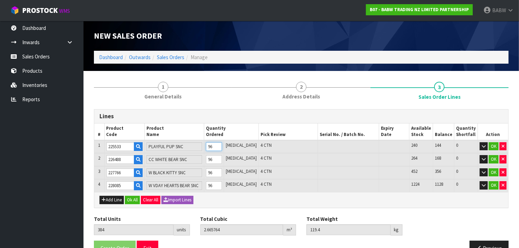
type input "1.988462"
type input "88.921"
type input "1"
type input "300"
type input "2.066892"
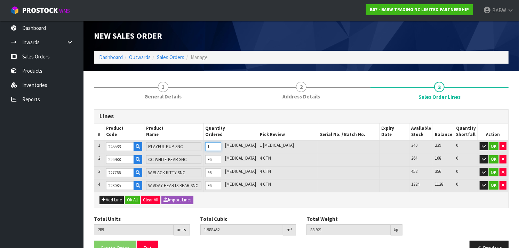
type input "92.452"
type input "12"
type input "408"
type input "2.836872"
type input "127.1"
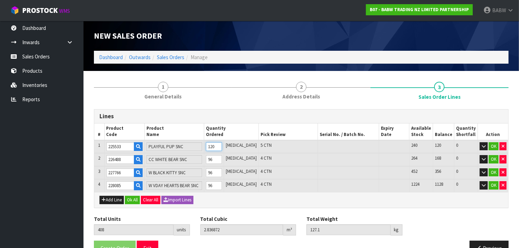
type input "120"
click at [203, 161] on tr "2 226488 CC WHITE BEAR SNC 96 [MEDICAL_DATA] 4 CTN 264 168 0 OK" at bounding box center [301, 159] width 414 height 13
type input "313"
type input "2.188818"
type input "98.6"
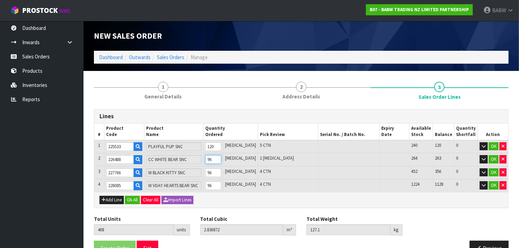
type input "1"
type input "324"
type input "2.26386"
type input "101.9"
type input "12"
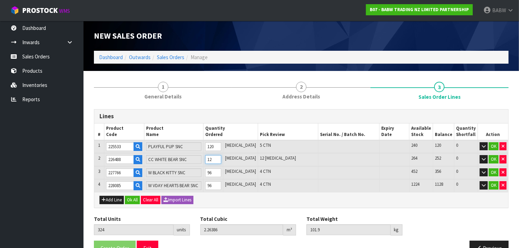
type input "432"
type input "3.000591"
type input "134.3"
type input "120"
click at [203, 171] on tr "3 227766 W BLACK KITTY SNC 96 [MEDICAL_DATA] 4 CTN 452 356 0 OK" at bounding box center [301, 172] width 414 height 13
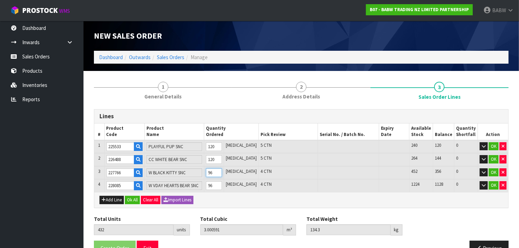
type input "337"
type input "2.369672"
type input "98.675"
type input "1"
type input "348"
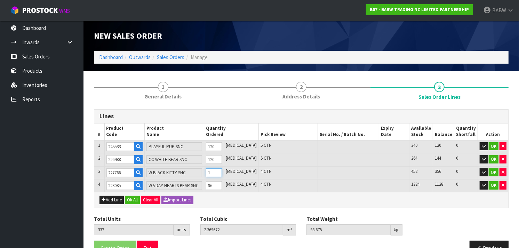
type input "2.442723"
type input "102.8"
type input "12"
type input "456"
type input "3.159981"
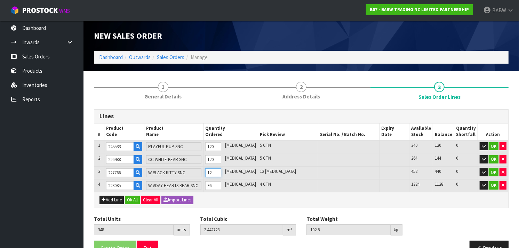
type input "143.3"
type input "120"
click at [208, 185] on tr "4 228085 W VDAY HEARTS BEAR SNC 96 [MEDICAL_DATA] 4 CTN 1224 1128 0 OK" at bounding box center [301, 185] width 414 height 13
type input "361"
type input "2.478261"
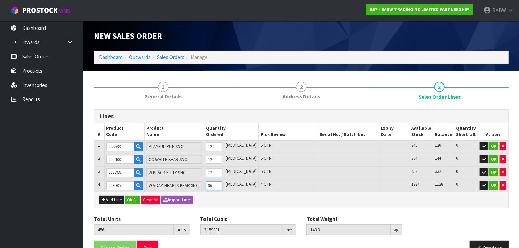
type input "119.748"
type input "1"
type input "372"
type input "2.557197"
type input "122.476"
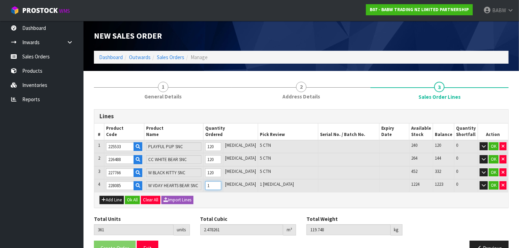
type input "12"
type input "480"
type input "3.332205"
type input "149.25"
type input "120"
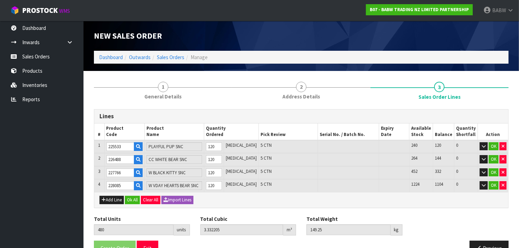
click at [249, 202] on div "Add Line Ok All Clear All Import Lines" at bounding box center [301, 200] width 414 height 16
click at [118, 198] on button "Add Line" at bounding box center [112, 200] width 24 height 8
type input "0"
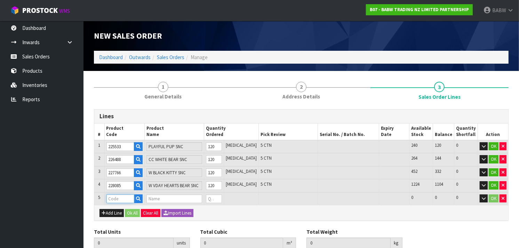
click at [119, 199] on input "text" at bounding box center [121, 199] width 28 height 9
paste input "228352"
type input "228352"
type input "480"
type input "3.332205"
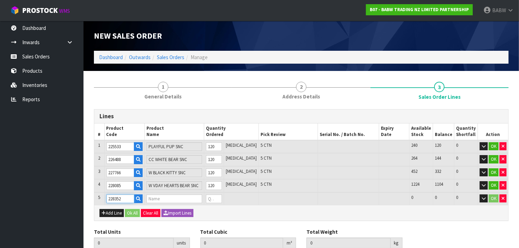
type input "149.25"
type input "SUMMERFUN BEAR SNC"
type input "0"
type input "228352"
click at [208, 197] on tr "5 228352 SUMMERFUN BEAR SNC 0 [MEDICAL_DATA] 504 504 0 OK" at bounding box center [301, 199] width 414 height 13
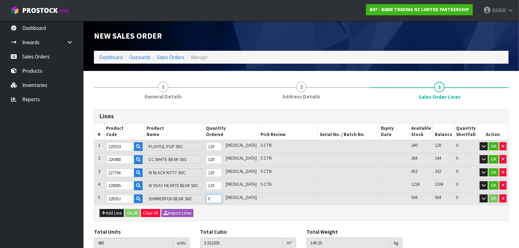
type input "481"
type input "3.33876"
type input "149.513"
type input "1"
type input "492"
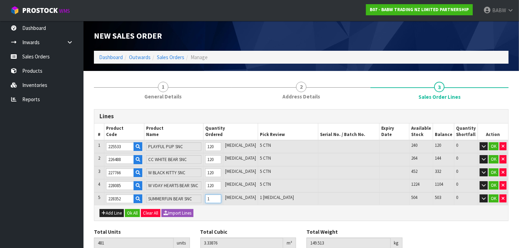
type input "3.410865"
type input "152.406"
type input "12"
type input "600"
type input "4.118805"
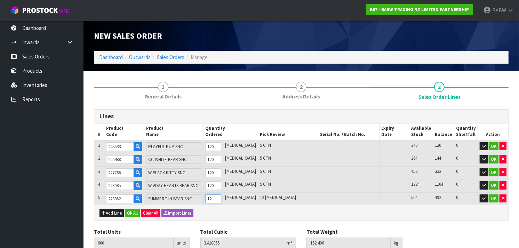
type input "180.75"
type input "120"
click at [112, 210] on button "Add Line" at bounding box center [112, 213] width 24 height 8
type input "0"
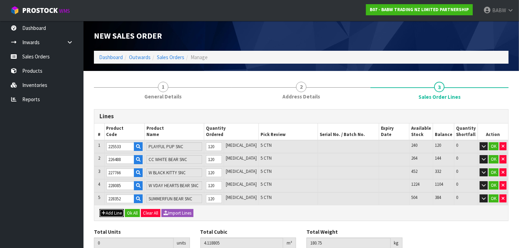
type input "0"
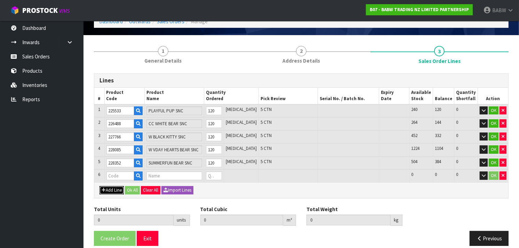
scroll to position [40, 0]
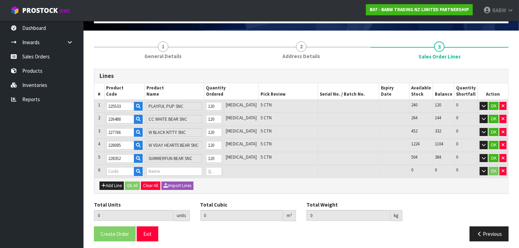
click at [248, 190] on div "Add Line Ok All Clear All Import Lines" at bounding box center [301, 186] width 414 height 16
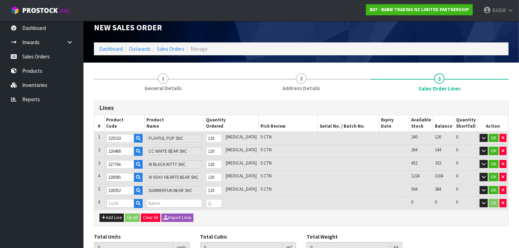
scroll to position [0, 0]
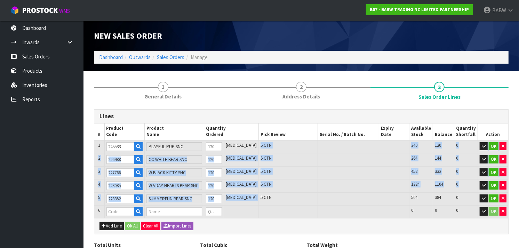
drag, startPoint x: 247, startPoint y: 144, endPoint x: 249, endPoint y: 196, distance: 51.6
click at [249, 196] on table "# Product Code Product Name Quantity Ordered Pick Review Serial No. / Batch No.…" at bounding box center [301, 171] width 414 height 95
click at [261, 196] on span "5 CTN" at bounding box center [266, 198] width 11 height 6
drag, startPoint x: 249, startPoint y: 196, endPoint x: 246, endPoint y: 144, distance: 51.6
click at [246, 144] on table "# Product Code Product Name Quantity Ordered Pick Review Serial No. / Batch No.…" at bounding box center [301, 171] width 414 height 95
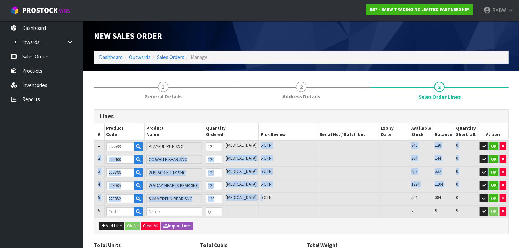
click at [246, 144] on td "[MEDICAL_DATA]" at bounding box center [241, 146] width 35 height 13
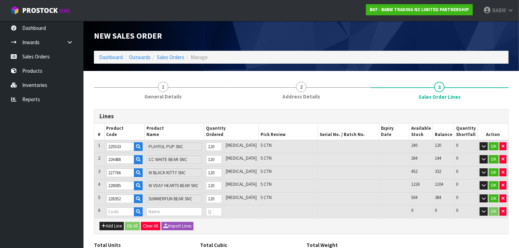
click at [225, 231] on div "Add Line Ok All Clear All Import Lines" at bounding box center [301, 226] width 414 height 16
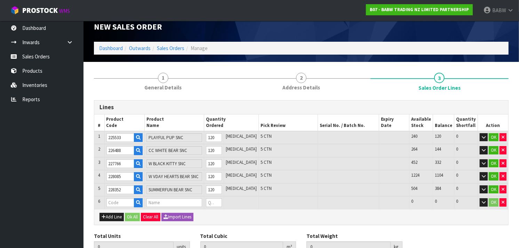
scroll to position [6, 0]
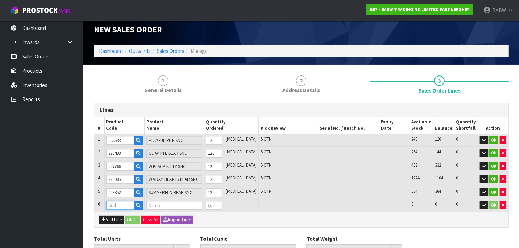
click at [122, 204] on input "text" at bounding box center [121, 205] width 28 height 9
paste input "90017"
type input "90017"
type input "600"
type input "4.118805"
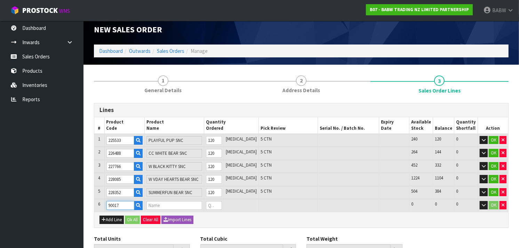
type input "180.75"
type input "RED HEARTS (BAG OF 200)"
type input "0"
type input "90017"
click at [211, 203] on tr "6 90017 RED HEARTS (BAG OF 200) 0 [MEDICAL_DATA] 0 0 0 OK" at bounding box center [301, 205] width 414 height 13
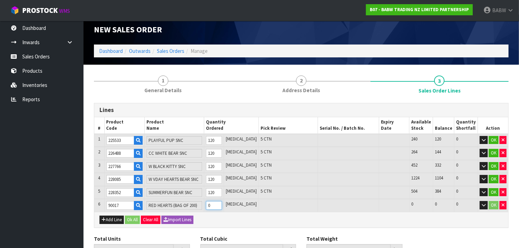
type input "608"
type input "4.118837"
type input "180.758"
type input "8"
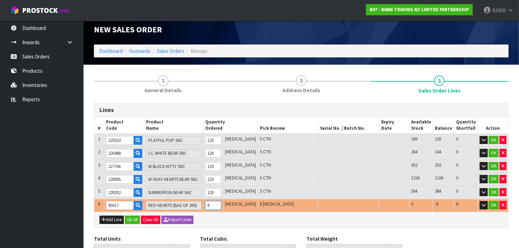
type input "680"
type input "4.119125"
type input "180.83"
type input "80"
type input "1400"
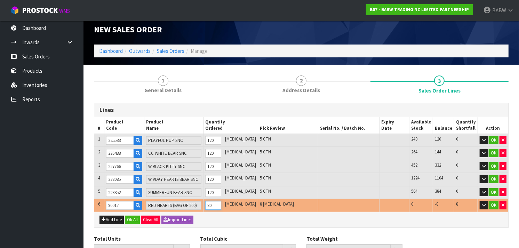
type input "4.124181"
type input "181.75"
type input "800"
click at [274, 220] on div "Add Line Ok All Clear All Import Lines" at bounding box center [301, 220] width 414 height 16
click at [506, 204] on button "button" at bounding box center [503, 205] width 7 height 8
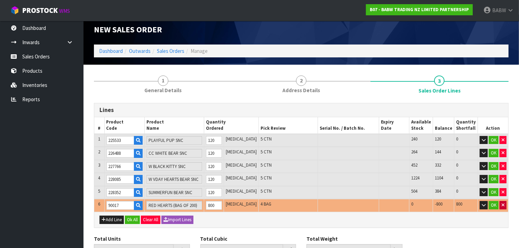
type input "600"
type input "4.118805"
type input "180.75"
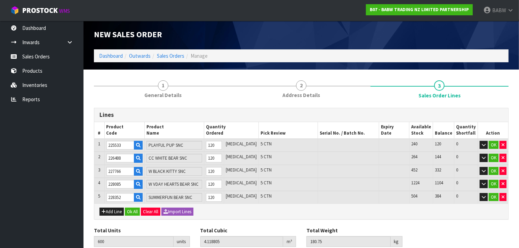
scroll to position [0, 0]
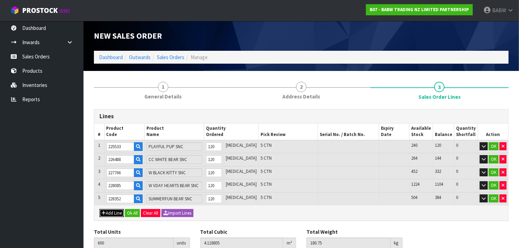
click at [113, 212] on button "Add Line" at bounding box center [112, 213] width 24 height 8
type input "0"
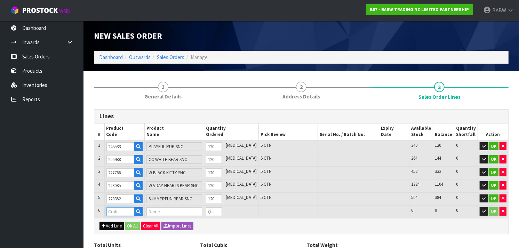
click at [113, 212] on input "text" at bounding box center [121, 212] width 28 height 9
type input "20028"
type input "600"
type input "4.118805"
type input "180.75"
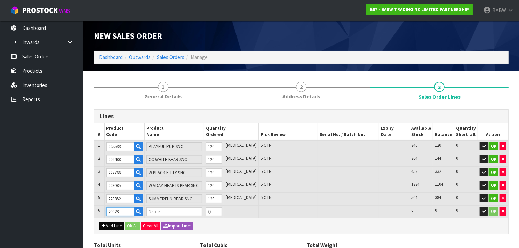
type input "RAINBOW TUTU SKI"
type input "0"
click at [222, 211] on input "0" at bounding box center [214, 212] width 16 height 9
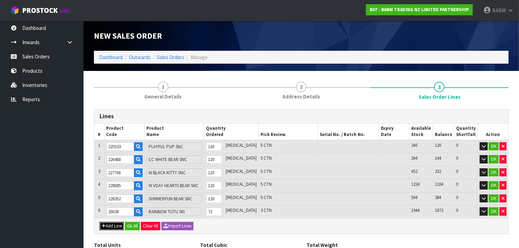
click at [105, 223] on button "Add Line" at bounding box center [112, 226] width 24 height 8
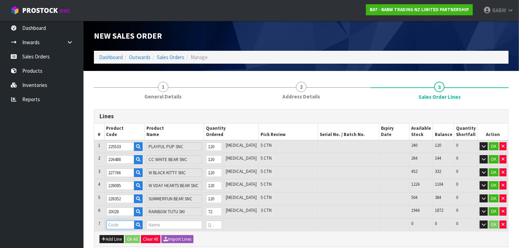
click at [118, 222] on input "text" at bounding box center [121, 225] width 28 height 9
drag, startPoint x: 225, startPoint y: 225, endPoint x: 212, endPoint y: 225, distance: 12.5
click at [212, 225] on tr "7 25866 PASTEL RAINBOW T 0 [MEDICAL_DATA] 960 960 0 OK" at bounding box center [301, 225] width 414 height 13
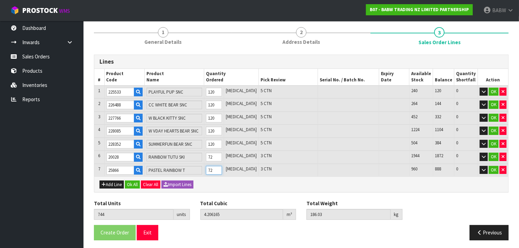
scroll to position [55, 0]
click at [110, 180] on button "Add Line" at bounding box center [112, 184] width 24 height 8
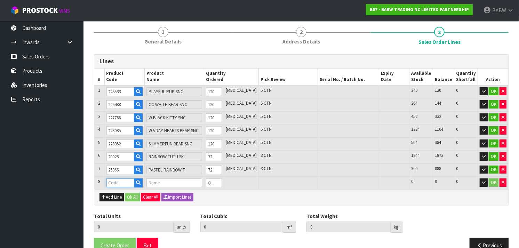
click at [118, 182] on input "text" at bounding box center [121, 183] width 28 height 9
click at [196, 182] on tr "8 31906 RBOW FUR STAR TE 0 [MEDICAL_DATA] 36 36 0 OK" at bounding box center [301, 183] width 414 height 13
click at [116, 193] on button "Add Line" at bounding box center [112, 197] width 24 height 8
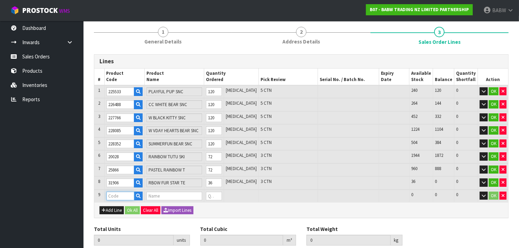
click at [125, 192] on input "text" at bounding box center [121, 196] width 28 height 9
drag, startPoint x: 225, startPoint y: 193, endPoint x: 213, endPoint y: 194, distance: 11.9
click at [213, 194] on tr "9 29618 STACK LOVE TEE 0 [MEDICAL_DATA] 360 360 0 OK" at bounding box center [301, 196] width 414 height 13
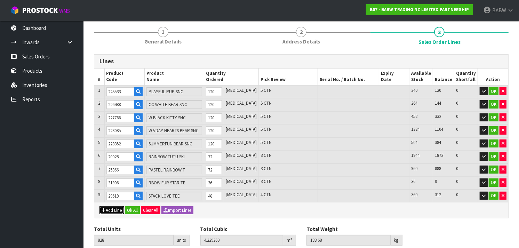
click at [109, 210] on button "Add Line" at bounding box center [112, 210] width 24 height 8
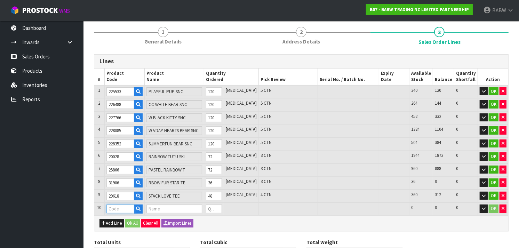
click at [114, 205] on input "text" at bounding box center [121, 209] width 28 height 9
drag, startPoint x: 221, startPoint y: 205, endPoint x: 217, endPoint y: 206, distance: 4.2
click at [217, 206] on input "0" at bounding box center [214, 209] width 16 height 9
click at [110, 220] on button "Add Line" at bounding box center [112, 223] width 24 height 8
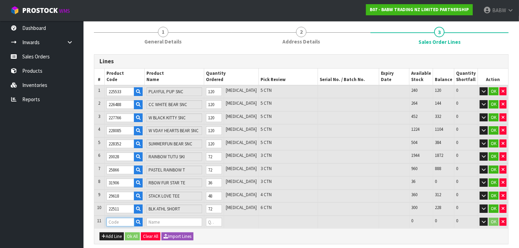
click at [111, 220] on input "text" at bounding box center [121, 222] width 28 height 9
drag, startPoint x: 221, startPoint y: 219, endPoint x: 216, endPoint y: 219, distance: 4.5
click at [216, 219] on input "0" at bounding box center [214, 222] width 16 height 9
click at [110, 234] on button "Add Line" at bounding box center [112, 237] width 24 height 8
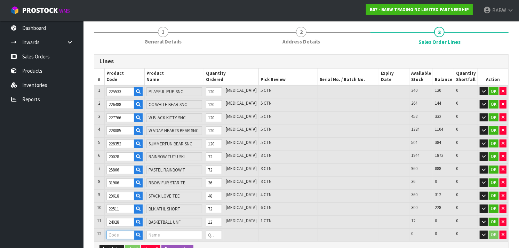
click at [121, 232] on input "text" at bounding box center [121, 235] width 28 height 9
drag, startPoint x: 223, startPoint y: 234, endPoint x: 212, endPoint y: 234, distance: 11.1
click at [212, 234] on tr "12 32419 PNK CHECK PJ 0 [MEDICAL_DATA] 168 168 0 OK" at bounding box center [301, 235] width 414 height 13
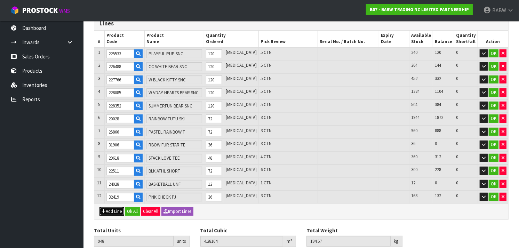
click at [111, 208] on button "Add Line" at bounding box center [112, 212] width 24 height 8
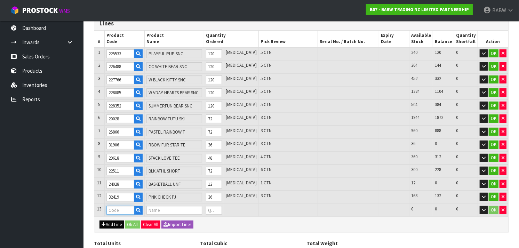
click at [111, 206] on input "text" at bounding box center [121, 210] width 28 height 9
click at [210, 207] on tr "13 24088 RED PLAID PJS 0 [MEDICAL_DATA] 0 0 0 OK" at bounding box center [301, 210] width 414 height 13
drag, startPoint x: 120, startPoint y: 206, endPoint x: 91, endPoint y: 208, distance: 28.6
click at [91, 208] on div "1 General Details 2 Address Details 3 Sales Order Lines Lines # Product Code Pr…" at bounding box center [301, 134] width 425 height 302
click at [209, 208] on tr "13 23324 OVERALLS 0 [MEDICAL_DATA] 1116 1116 0 OK" at bounding box center [301, 210] width 414 height 13
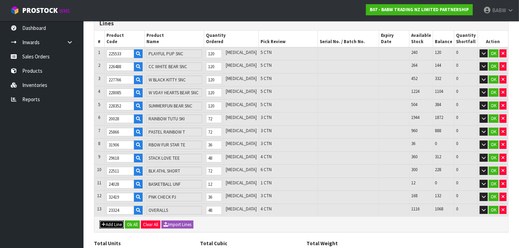
click at [112, 221] on button "Add Line" at bounding box center [112, 225] width 24 height 8
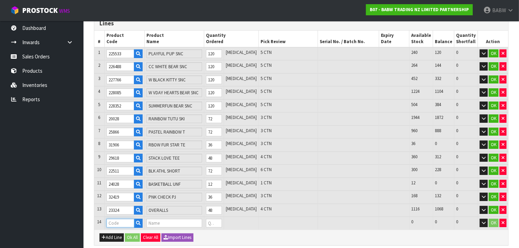
click at [116, 221] on input "text" at bounding box center [121, 223] width 28 height 9
drag, startPoint x: 221, startPoint y: 220, endPoint x: 213, endPoint y: 221, distance: 7.7
click at [213, 221] on td "0" at bounding box center [214, 223] width 20 height 13
click at [120, 222] on input "28713" at bounding box center [121, 223] width 28 height 9
drag, startPoint x: 124, startPoint y: 221, endPoint x: 81, endPoint y: 218, distance: 43.3
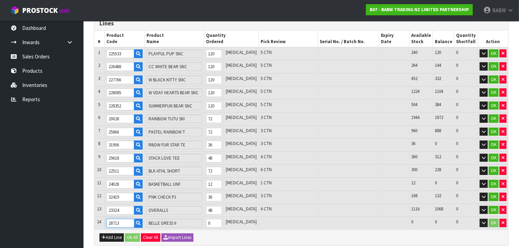
click at [81, 155] on body "Toggle navigation ProStock WMS B07 - BABW TRADING NZ LIMITED PARTNERSHIP BABW L…" at bounding box center [259, 31] width 519 height 248
click at [190, 221] on input "text" at bounding box center [175, 223] width 56 height 9
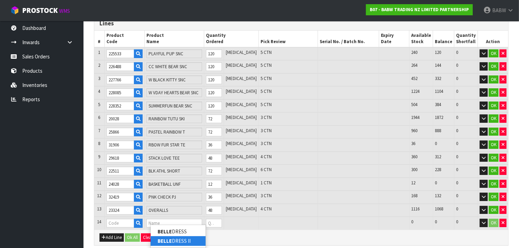
click at [180, 240] on link "BELLE DRESS II" at bounding box center [178, 240] width 55 height 9
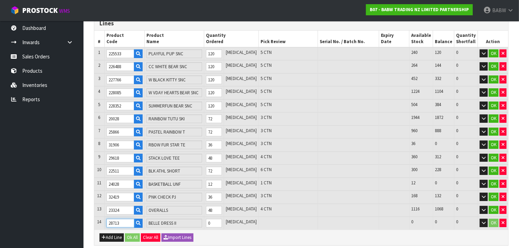
drag, startPoint x: 112, startPoint y: 220, endPoint x: 71, endPoint y: 218, distance: 41.8
click at [71, 155] on body "Toggle navigation ProStock WMS B07 - BABW TRADING NZ LIMITED PARTNERSHIP BABW L…" at bounding box center [259, 31] width 519 height 248
click at [189, 221] on input "text" at bounding box center [175, 223] width 56 height 9
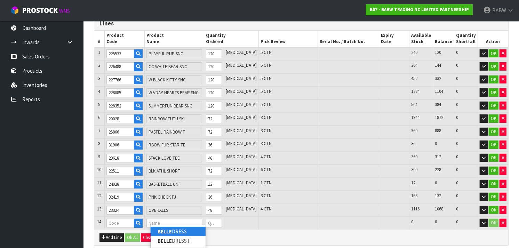
click at [185, 233] on link "BELLE DRESS" at bounding box center [178, 231] width 55 height 9
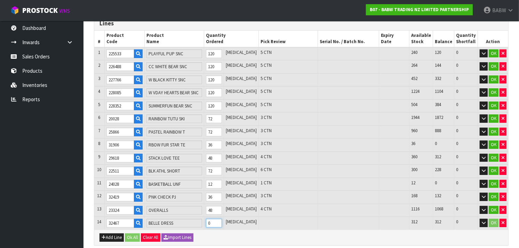
click at [221, 220] on input "0" at bounding box center [214, 223] width 16 height 9
click at [197, 220] on tr "14 32467 BELLE DRESS 0 [MEDICAL_DATA] 312 312 0 OK" at bounding box center [301, 223] width 414 height 13
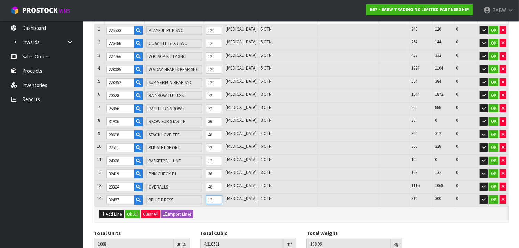
scroll to position [119, 0]
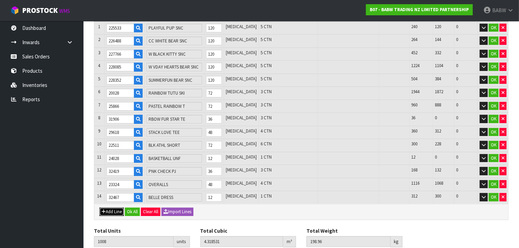
click at [104, 210] on icon "button" at bounding box center [104, 212] width 4 height 5
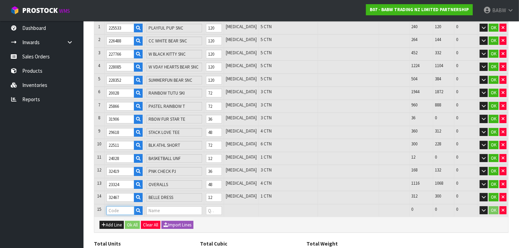
click at [116, 208] on input "text" at bounding box center [121, 210] width 28 height 9
click at [210, 208] on tr "15 25562 BLUE SOCCER UNIF 0 [MEDICAL_DATA] 132 132 0 OK" at bounding box center [301, 210] width 414 height 13
click at [110, 221] on button "Add Line" at bounding box center [112, 225] width 24 height 8
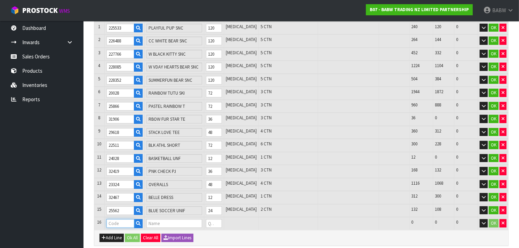
click at [117, 220] on input "text" at bounding box center [121, 223] width 28 height 9
drag, startPoint x: 225, startPoint y: 219, endPoint x: 220, endPoint y: 220, distance: 5.3
click at [220, 220] on input "0" at bounding box center [214, 223] width 16 height 9
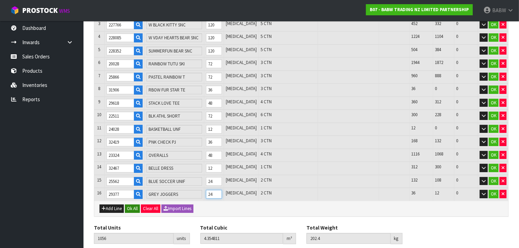
scroll to position [148, 0]
click at [114, 204] on button "Add Line" at bounding box center [112, 208] width 24 height 8
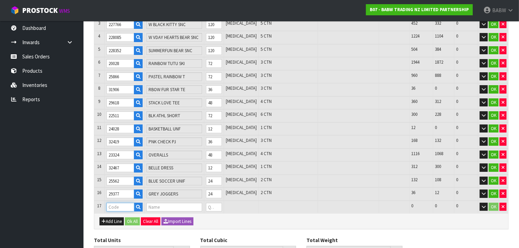
click at [123, 205] on input "text" at bounding box center [121, 207] width 28 height 9
drag, startPoint x: 224, startPoint y: 202, endPoint x: 213, endPoint y: 203, distance: 11.1
click at [213, 203] on td "0" at bounding box center [214, 207] width 20 height 13
click at [119, 218] on button "Add Line" at bounding box center [112, 222] width 24 height 8
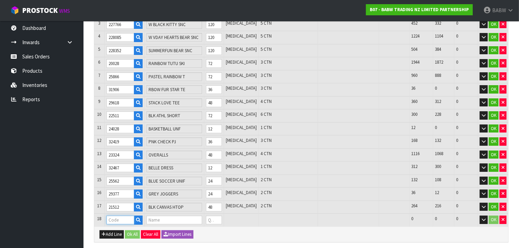
click at [120, 218] on input "text" at bounding box center [121, 220] width 28 height 9
click at [222, 216] on input "0" at bounding box center [214, 220] width 16 height 9
click at [110, 235] on div "Add Line Ok All Clear All Import Lines" at bounding box center [301, 235] width 414 height 16
click at [110, 232] on button "Add Line" at bounding box center [112, 234] width 24 height 8
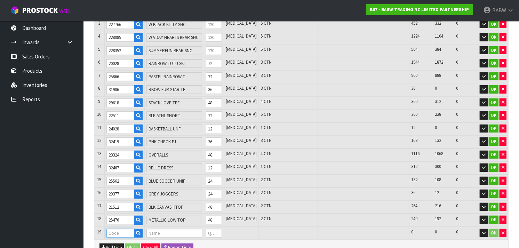
click at [116, 229] on input "text" at bounding box center [121, 233] width 28 height 9
click at [208, 230] on tr "19 32226 WINTER BOOT 0 [MEDICAL_DATA] 456 456 0 OK" at bounding box center [301, 233] width 414 height 13
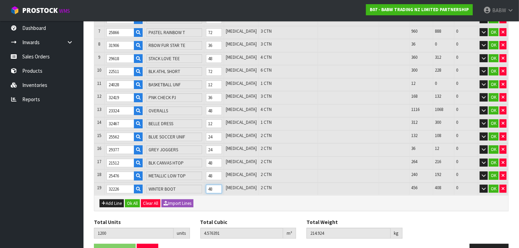
scroll to position [209, 0]
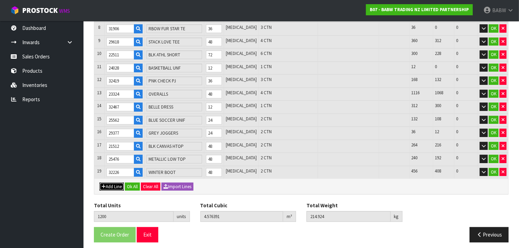
click at [113, 183] on button "Add Line" at bounding box center [112, 187] width 24 height 8
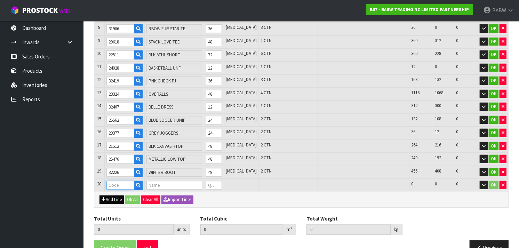
click at [113, 183] on input "text" at bounding box center [121, 185] width 28 height 9
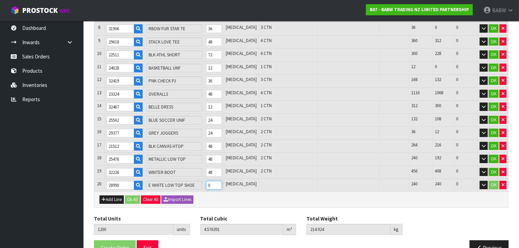
click at [203, 182] on tr "20 28990 E WHITE LOW TOP SHOE 0 [MEDICAL_DATA] 240 240 0 OK" at bounding box center [301, 185] width 414 height 13
click at [115, 196] on button "Add Line" at bounding box center [112, 200] width 24 height 8
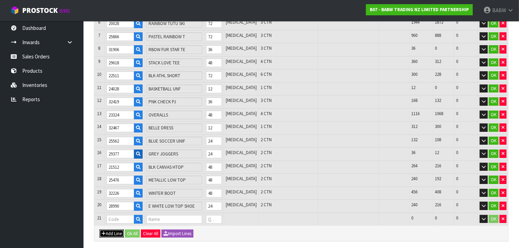
scroll to position [188, 0]
click at [116, 216] on input "text" at bounding box center [121, 220] width 28 height 9
paste input "28669"
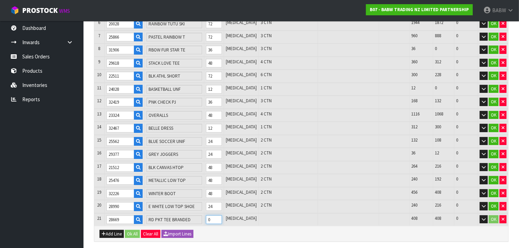
click at [210, 215] on tr "21 28669 RD PKT TEE BRANDED 0 [MEDICAL_DATA] 408 408 0 OK" at bounding box center [301, 219] width 414 height 13
click at [257, 226] on div "Add Line Ok All Clear All Import Lines" at bounding box center [301, 234] width 414 height 16
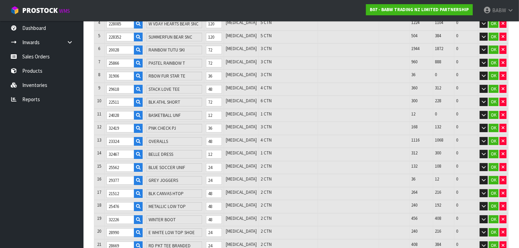
scroll to position [235, 0]
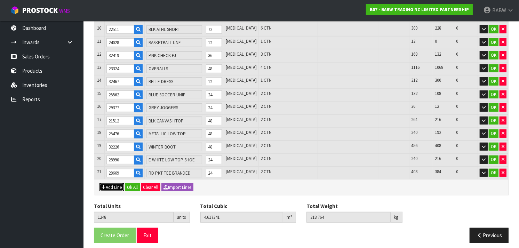
click at [109, 184] on button "Add Line" at bounding box center [112, 187] width 24 height 8
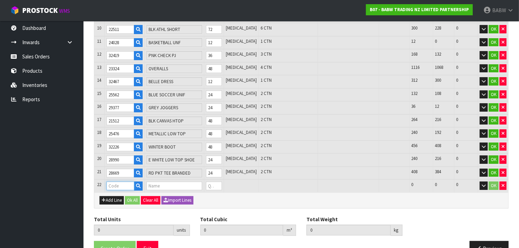
click at [113, 183] on input "text" at bounding box center [121, 186] width 28 height 9
paste input "18958"
click at [204, 181] on tr "22 18958 STRAWBERRY SCENT 0 [MEDICAL_DATA] 4800 4800 0 OK" at bounding box center [301, 186] width 414 height 13
click at [104, 198] on icon "button" at bounding box center [104, 200] width 4 height 5
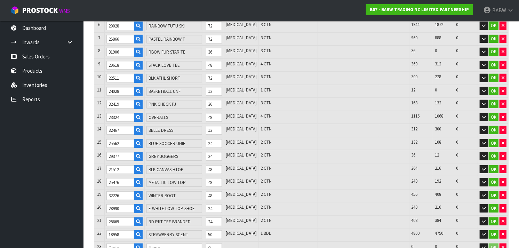
scroll to position [260, 0]
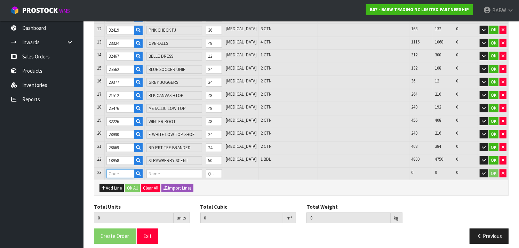
click at [115, 170] on input "text" at bounding box center [121, 174] width 28 height 9
paste input "18959"
drag, startPoint x: 225, startPoint y: 169, endPoint x: 212, endPoint y: 169, distance: 12.9
click at [212, 169] on tr "23 18959 COTTON CANDY SCE 0 [MEDICAL_DATA] 4850 4850 0 OK" at bounding box center [301, 173] width 414 height 13
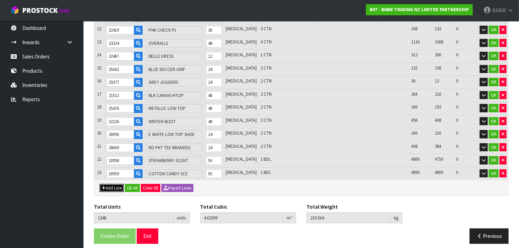
click at [115, 184] on button "Add Line" at bounding box center [112, 188] width 24 height 8
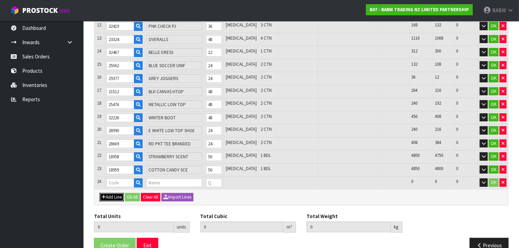
scroll to position [268, 0]
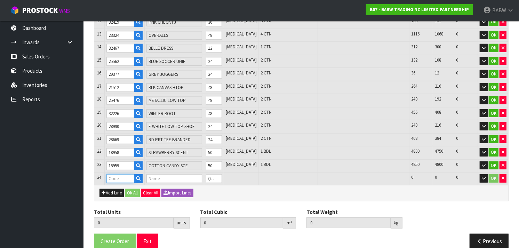
click at [117, 174] on input "text" at bounding box center [121, 178] width 28 height 9
paste input "33710"
click at [206, 172] on tr "24 33710 GREEN OP TUTTI FRUITTI SCENTIMENT 0 [MEDICAL_DATA] 900 900 0 OK" at bounding box center [301, 178] width 414 height 13
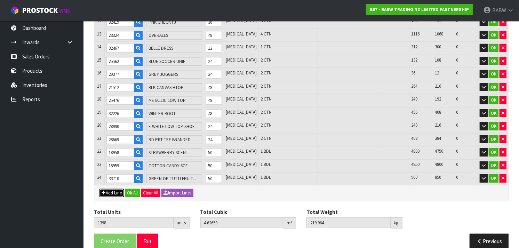
click at [116, 189] on button "Add Line" at bounding box center [112, 193] width 24 height 8
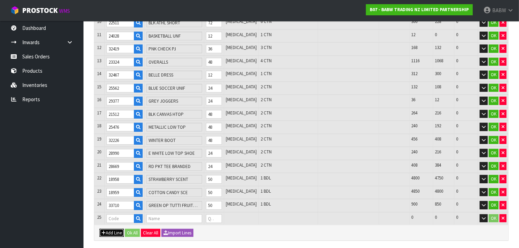
scroll to position [286, 0]
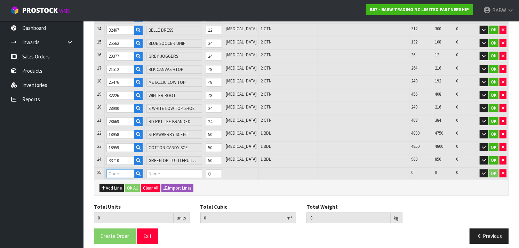
click at [124, 170] on input "text" at bounding box center [121, 174] width 28 height 9
paste input "24713"
click at [207, 169] on tr "25 24713 HEARTBEAT IV 0 [MEDICAL_DATA] 4250 4250 0 OK" at bounding box center [301, 173] width 414 height 13
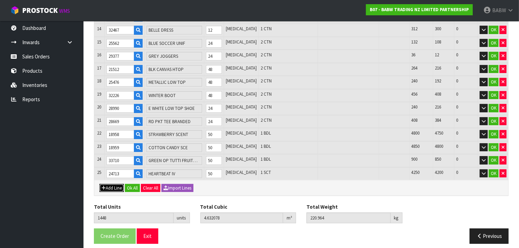
click at [105, 184] on button "Add Line" at bounding box center [112, 188] width 24 height 8
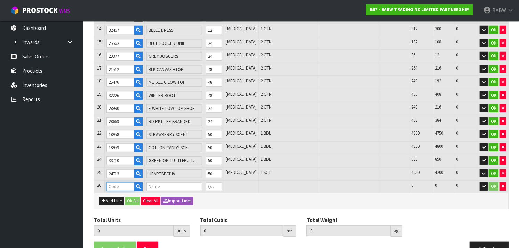
click at [117, 182] on input "text" at bounding box center [121, 186] width 28 height 9
paste input "25878"
click at [202, 181] on tr "26 25878 FAIRY SOUND 0 [MEDICAL_DATA] 500 500 0 OK" at bounding box center [301, 186] width 414 height 13
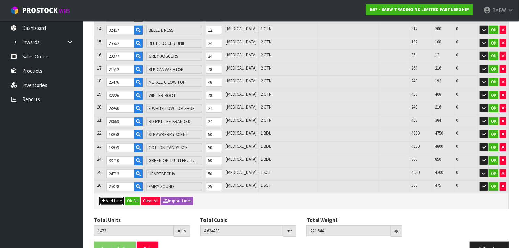
click at [117, 197] on button "Add Line" at bounding box center [112, 201] width 24 height 8
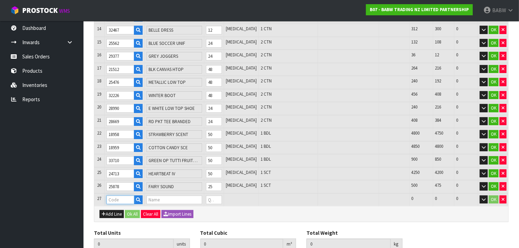
click at [119, 196] on input "text" at bounding box center [121, 200] width 28 height 9
paste input "28111"
click at [210, 194] on tr "27 28111 ROAR SOUND MULTI 0 [MEDICAL_DATA] 2600 2600 0 OK" at bounding box center [301, 200] width 414 height 13
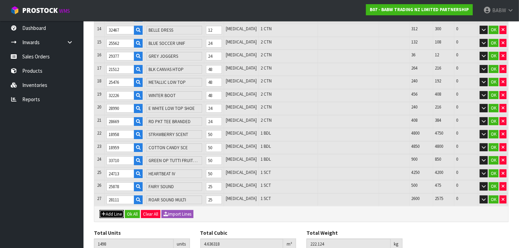
click at [105, 210] on button "Add Line" at bounding box center [112, 214] width 24 height 8
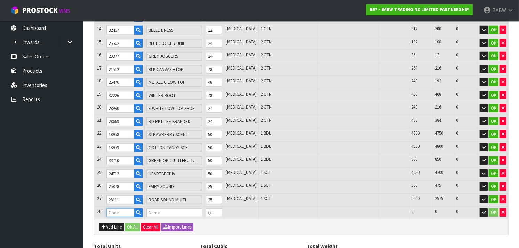
click at [113, 209] on input "text" at bounding box center [121, 213] width 28 height 9
paste input "28095"
click at [206, 208] on tr "28 28095 PUPPY SOUNDS UPD 0 [MEDICAL_DATA] 1525 1525 0 OK" at bounding box center [301, 212] width 414 height 13
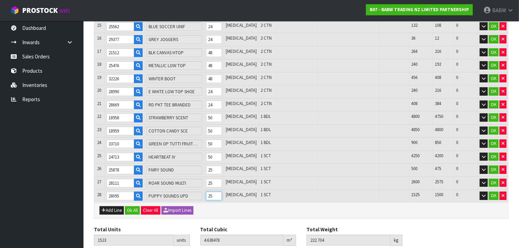
scroll to position [324, 0]
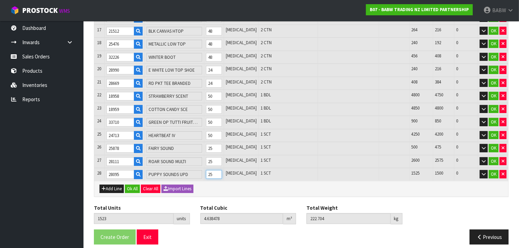
click at [193, 168] on tr "28 28095 PUPPY SOUNDS UPD 25 [MEDICAL_DATA] 1 SCT 1525 1500 0 OK" at bounding box center [301, 174] width 414 height 13
click at [201, 155] on tr "27 28111 ROAR SOUND MULTI 25 [MEDICAL_DATA] 1 SCT 2600 2575 0 OK" at bounding box center [301, 161] width 414 height 13
click at [205, 142] on tr "26 25878 FAIRY SOUND 25 [MEDICAL_DATA] 1 SCT 500 475 0 OK" at bounding box center [301, 148] width 414 height 13
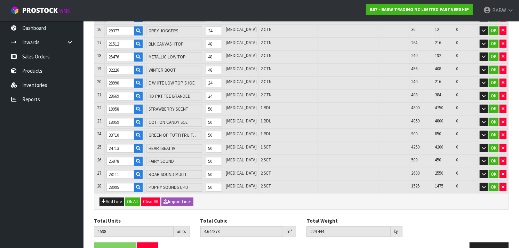
scroll to position [305, 0]
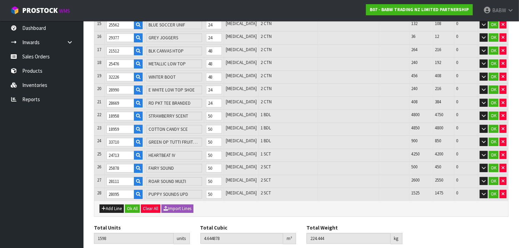
click at [291, 209] on div "Add Line Ok All Clear All Import Lines" at bounding box center [301, 209] width 414 height 16
click at [205, 110] on tr "22 18958 STRAWBERRY SCENT 50 [MEDICAL_DATA] 1 BDL 4800 4750 0 OK" at bounding box center [301, 116] width 414 height 13
click at [199, 123] on tr "23 18959 COTTON CANDY SCE 50 [MEDICAL_DATA] 1 BDL 4850 4800 0 OK" at bounding box center [301, 129] width 414 height 13
click at [201, 136] on tr "24 33710 GREEN OP TUTTI FRUITTI SCENTIMENT 50 [MEDICAL_DATA] 1 BDL 900 850 0 OK" at bounding box center [301, 142] width 414 height 13
click at [260, 208] on div "Add Line Ok All Clear All Import Lines" at bounding box center [301, 209] width 414 height 16
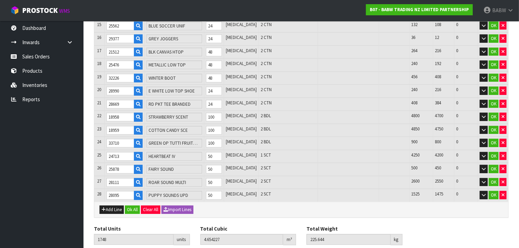
scroll to position [305, 0]
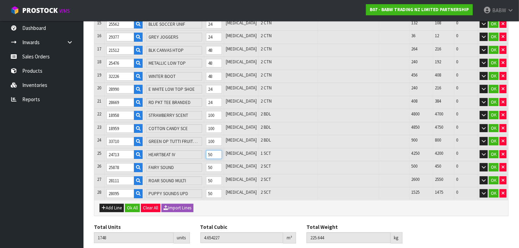
drag, startPoint x: 224, startPoint y: 148, endPoint x: 208, endPoint y: 142, distance: 17.1
click at [208, 148] on tr "25 24713 HEARTBEAT IV 50 [MEDICAL_DATA] 1 SCT 4250 4200 0 OK" at bounding box center [301, 154] width 414 height 13
click at [237, 206] on div "Add Line Ok All Clear All Import Lines" at bounding box center [301, 208] width 414 height 16
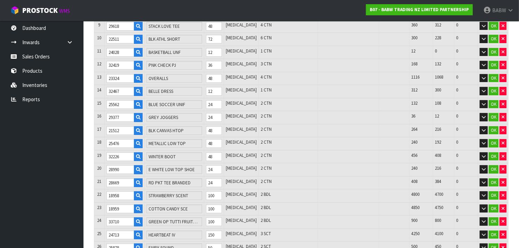
scroll to position [324, 0]
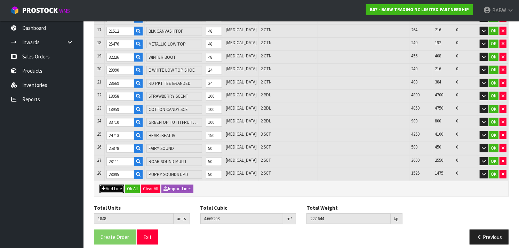
click at [109, 185] on button "Add Line" at bounding box center [112, 189] width 24 height 8
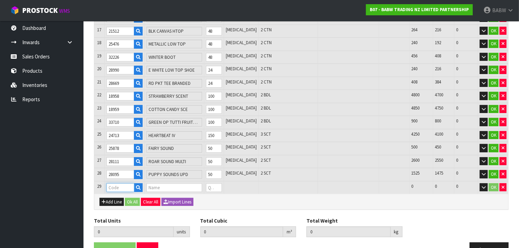
click at [116, 183] on input "text" at bounding box center [121, 187] width 28 height 9
paste input "32468"
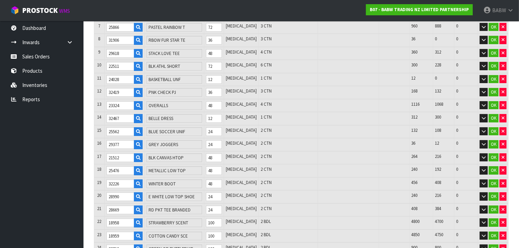
scroll to position [337, 0]
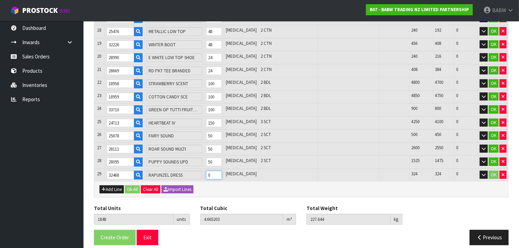
click at [202, 169] on tr "29 32468 RAPUNZEL DRESS 0 [MEDICAL_DATA] 324 324 0 OK" at bounding box center [301, 175] width 414 height 13
click at [221, 182] on div "Add Line Ok All Clear All Import Lines" at bounding box center [301, 189] width 414 height 16
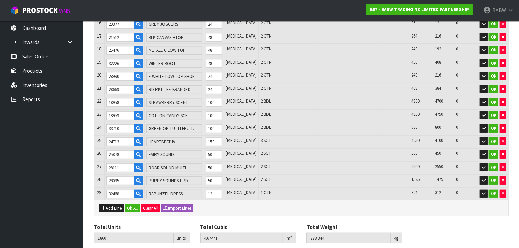
scroll to position [317, 0]
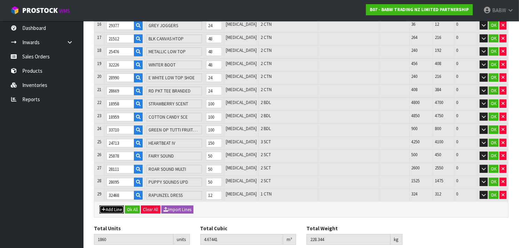
click at [113, 206] on button "Add Line" at bounding box center [112, 210] width 24 height 8
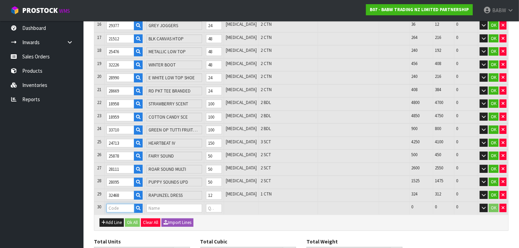
click at [114, 204] on input "text" at bounding box center [121, 208] width 28 height 9
paste input "33595"
click at [191, 203] on tr "30 33595 [PERSON_NAME] 0 [MEDICAL_DATA] 144 144 0 OK" at bounding box center [301, 208] width 414 height 13
click at [271, 216] on div "Add Line Ok All Clear All Import Lines" at bounding box center [301, 223] width 414 height 16
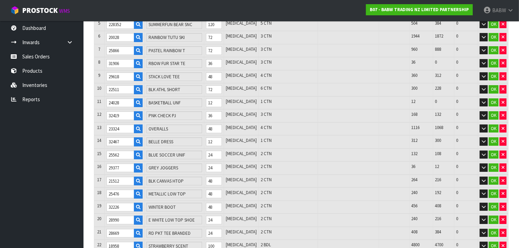
scroll to position [350, 0]
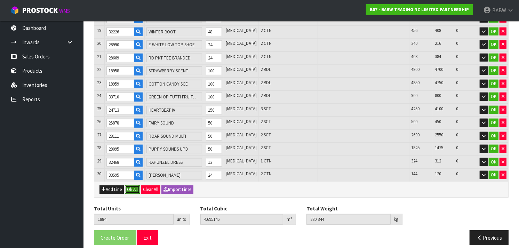
click at [132, 186] on button "Ok All" at bounding box center [132, 190] width 15 height 8
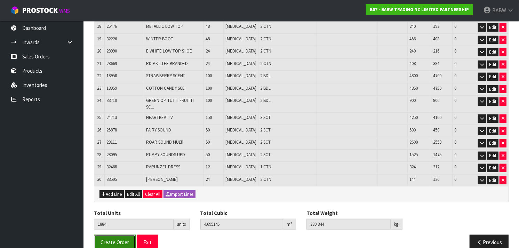
click at [109, 239] on span "Create Order" at bounding box center [115, 242] width 29 height 7
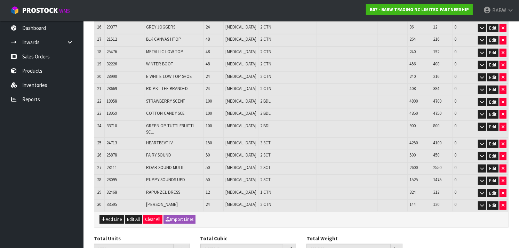
scroll to position [0, 0]
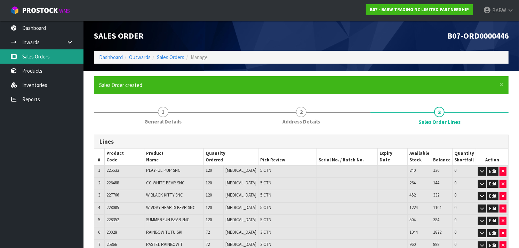
click at [38, 57] on link "Sales Orders" at bounding box center [42, 56] width 84 height 14
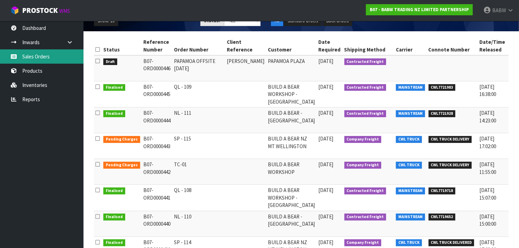
scroll to position [0, 9]
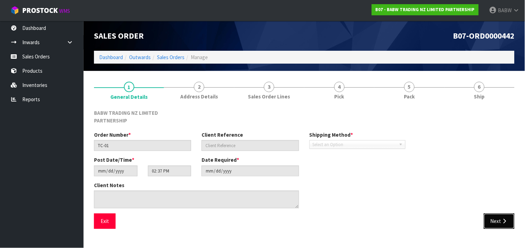
click at [503, 219] on icon "button" at bounding box center [504, 221] width 7 height 5
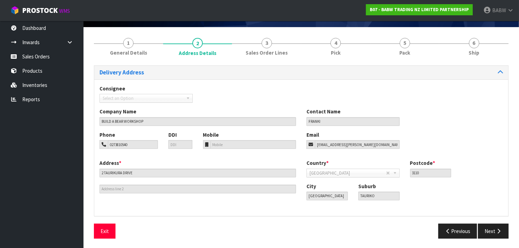
scroll to position [45, 0]
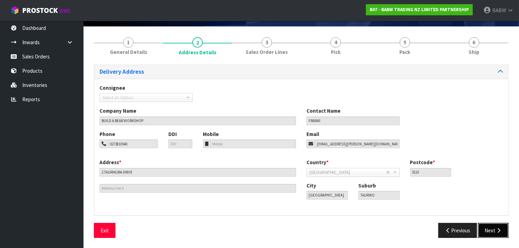
click at [497, 229] on icon "button" at bounding box center [499, 230] width 7 height 5
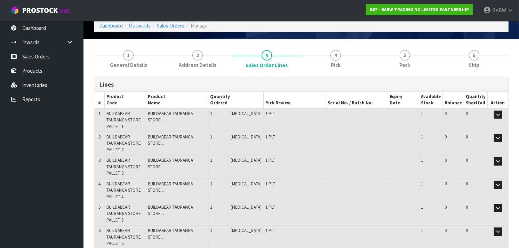
scroll to position [31, 0]
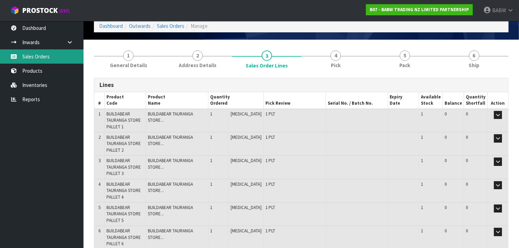
click at [35, 52] on link "Sales Orders" at bounding box center [42, 56] width 84 height 14
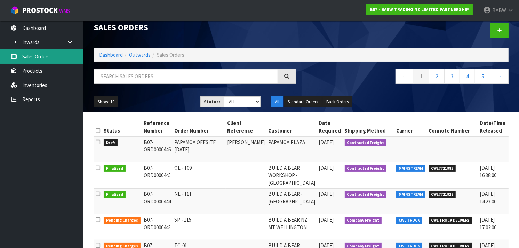
scroll to position [2, 0]
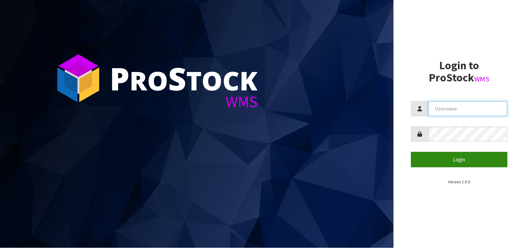
type input "BABW"
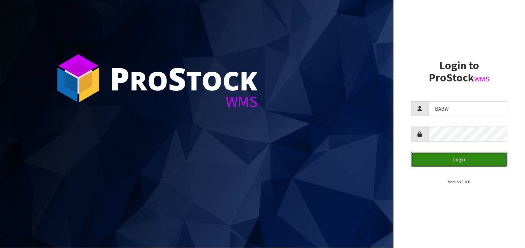
click at [462, 164] on button "Login" at bounding box center [459, 159] width 96 height 15
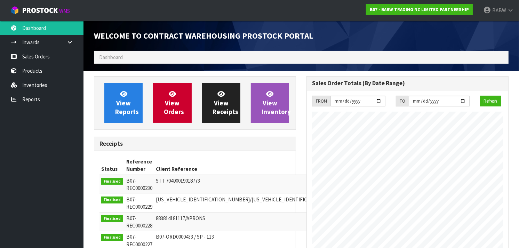
scroll to position [387, 213]
click at [32, 71] on link "Products" at bounding box center [42, 71] width 84 height 14
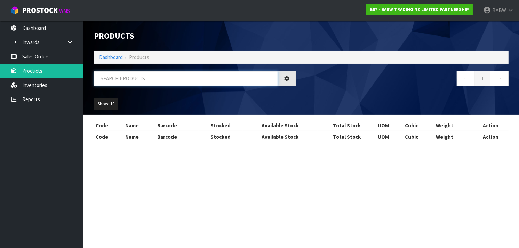
click at [148, 77] on input "text" at bounding box center [186, 78] width 184 height 15
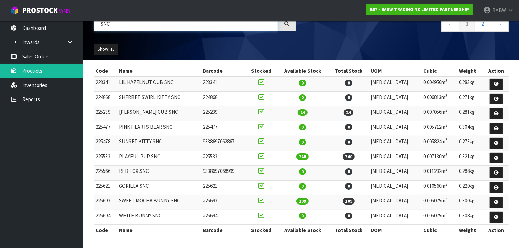
scroll to position [56, 0]
drag, startPoint x: 170, startPoint y: 154, endPoint x: 129, endPoint y: 153, distance: 41.1
click at [129, 153] on td "PLAYFUL PUP SNC" at bounding box center [159, 158] width 84 height 15
drag, startPoint x: 129, startPoint y: 153, endPoint x: 159, endPoint y: 156, distance: 30.1
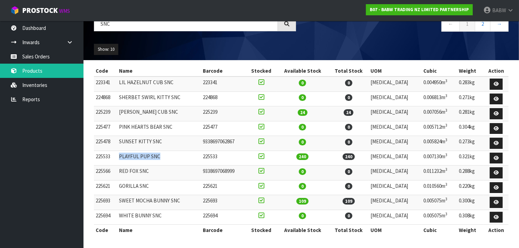
click at [159, 156] on td "PLAYFUL PUP SNC" at bounding box center [159, 158] width 84 height 15
drag, startPoint x: 159, startPoint y: 156, endPoint x: 126, endPoint y: 155, distance: 32.7
click at [126, 155] on td "PLAYFUL PUP SNC" at bounding box center [159, 158] width 84 height 15
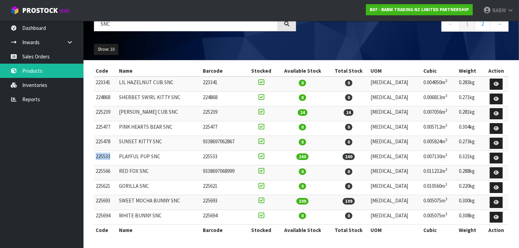
drag, startPoint x: 111, startPoint y: 155, endPoint x: 96, endPoint y: 154, distance: 15.7
click at [96, 154] on td "225533" at bounding box center [105, 158] width 23 height 15
copy td "225533"
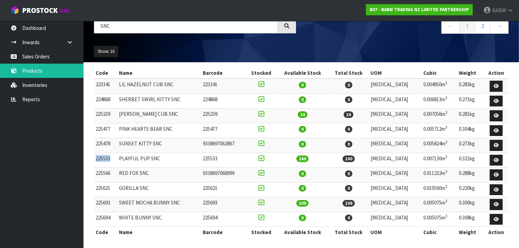
scroll to position [53, 0]
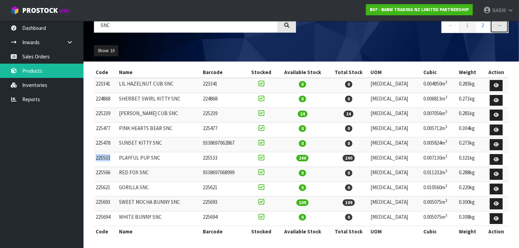
click at [498, 26] on link "→" at bounding box center [500, 25] width 18 height 15
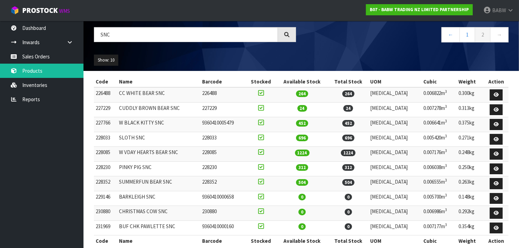
scroll to position [40, 0]
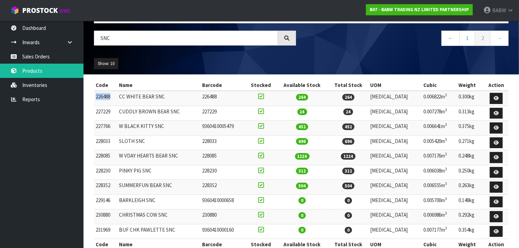
drag, startPoint x: 115, startPoint y: 95, endPoint x: 96, endPoint y: 95, distance: 19.1
click at [96, 95] on td "226488" at bounding box center [105, 98] width 23 height 15
copy td "226488"
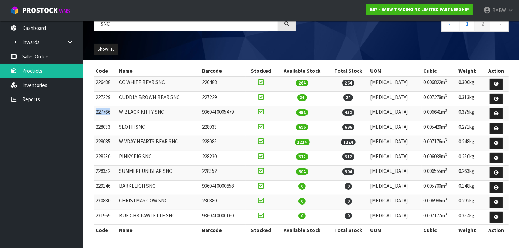
drag, startPoint x: 113, startPoint y: 109, endPoint x: 95, endPoint y: 110, distance: 17.8
click at [95, 110] on td "227766" at bounding box center [105, 114] width 23 height 15
copy td "227766"
drag, startPoint x: 114, startPoint y: 172, endPoint x: 94, endPoint y: 171, distance: 19.9
click at [94, 171] on td "228352" at bounding box center [105, 173] width 23 height 15
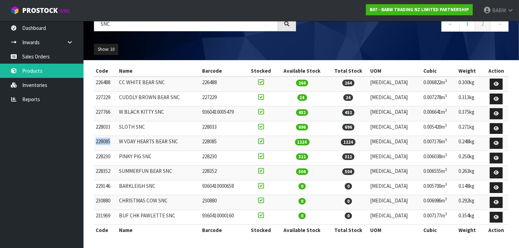
drag, startPoint x: 112, startPoint y: 142, endPoint x: 95, endPoint y: 141, distance: 16.4
click at [95, 141] on td "228085" at bounding box center [105, 143] width 23 height 15
copy td "228085"
drag, startPoint x: 111, startPoint y: 172, endPoint x: 94, endPoint y: 171, distance: 16.4
click at [94, 171] on td "228352" at bounding box center [105, 173] width 23 height 15
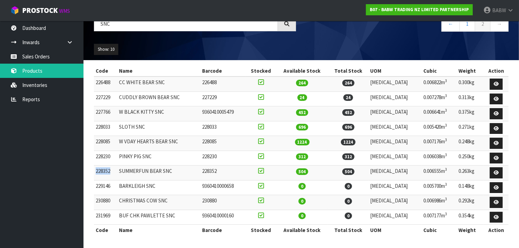
copy td "228352"
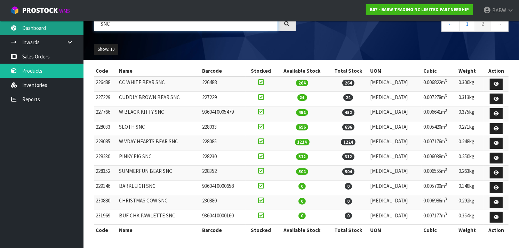
drag, startPoint x: 148, startPoint y: 26, endPoint x: 61, endPoint y: 25, distance: 87.0
click at [61, 25] on body "Toggle navigation ProStock WMS B07 - BABW TRADING NZ LIMITED PARTNERSHIP BABW L…" at bounding box center [259, 69] width 519 height 248
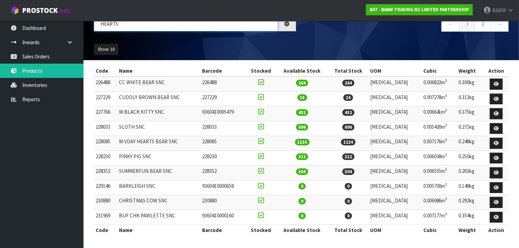
scroll to position [41, 0]
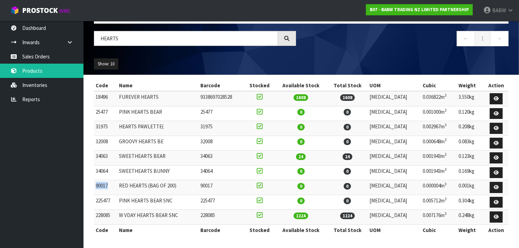
drag, startPoint x: 106, startPoint y: 186, endPoint x: 95, endPoint y: 186, distance: 10.5
click at [95, 186] on td "90017" at bounding box center [105, 187] width 23 height 15
copy td "90017"
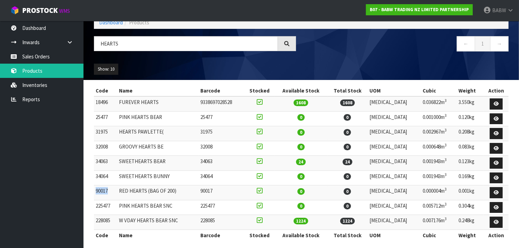
scroll to position [34, 0]
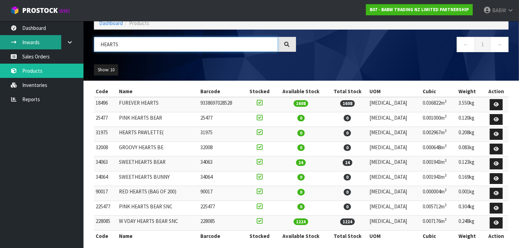
drag, startPoint x: 149, startPoint y: 44, endPoint x: 44, endPoint y: 39, distance: 105.3
click at [44, 39] on body "Toggle navigation ProStock WMS B07 - BABW TRADING NZ LIMITED PARTNERSHIP BABW L…" at bounding box center [259, 90] width 519 height 248
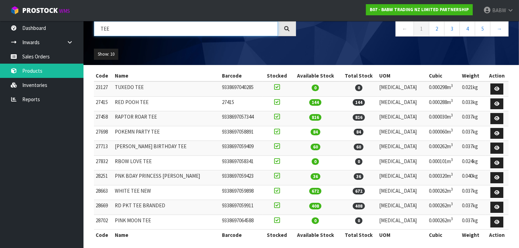
scroll to position [56, 0]
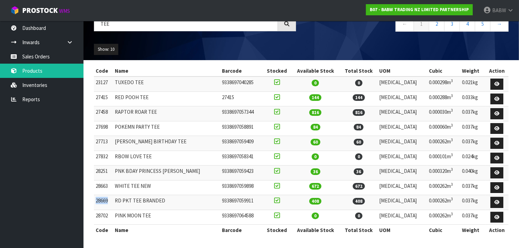
drag, startPoint x: 112, startPoint y: 202, endPoint x: 95, endPoint y: 204, distance: 16.5
click at [95, 204] on td "28669" at bounding box center [103, 202] width 19 height 15
copy td "28669"
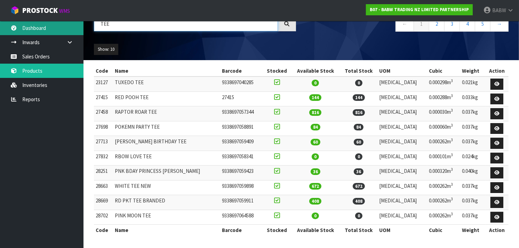
drag, startPoint x: 135, startPoint y: 25, endPoint x: 70, endPoint y: 21, distance: 64.9
click at [70, 21] on body "Toggle navigation ProStock WMS B07 - BABW TRADING NZ LIMITED PARTNERSHIP BABW L…" at bounding box center [259, 69] width 519 height 248
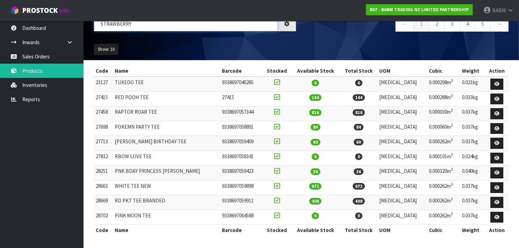
scroll to position [0, 0]
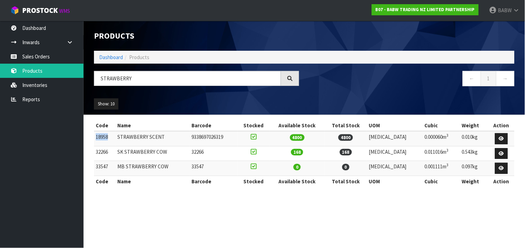
drag, startPoint x: 110, startPoint y: 135, endPoint x: 95, endPoint y: 136, distance: 14.7
click at [95, 136] on td "18958" at bounding box center [105, 138] width 22 height 15
copy td "18958"
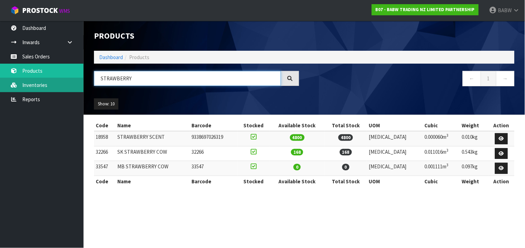
drag, startPoint x: 109, startPoint y: 80, endPoint x: 72, endPoint y: 78, distance: 36.9
click at [72, 78] on body "Toggle navigation ProStock WMS B07 - BABW TRADING NZ LIMITED PARTNERSHIP BABW L…" at bounding box center [262, 124] width 525 height 248
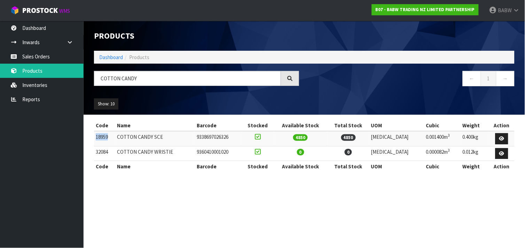
drag, startPoint x: 112, startPoint y: 138, endPoint x: 96, endPoint y: 137, distance: 16.0
click at [96, 137] on td "18959" at bounding box center [104, 138] width 21 height 15
copy td "18959"
drag, startPoint x: 140, startPoint y: 77, endPoint x: 87, endPoint y: 78, distance: 53.3
click at [87, 78] on header "Products Import Products Drop file here to import csv template Dashboard Produc…" at bounding box center [304, 68] width 441 height 94
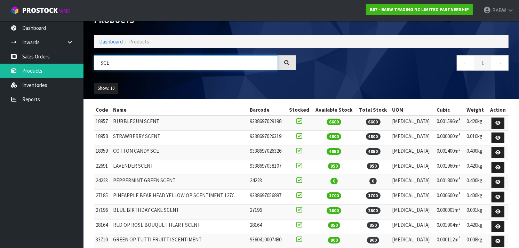
scroll to position [41, 0]
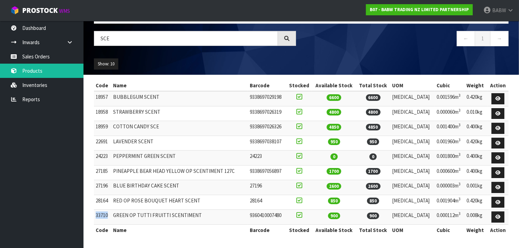
drag, startPoint x: 109, startPoint y: 216, endPoint x: 95, endPoint y: 215, distance: 13.9
click at [95, 215] on td "33710" at bounding box center [102, 217] width 17 height 15
copy td "33710"
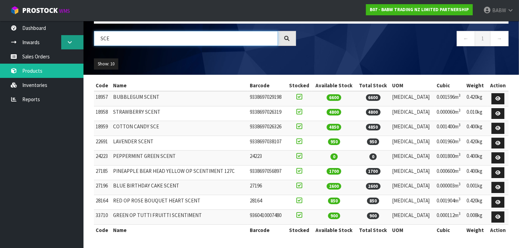
drag, startPoint x: 115, startPoint y: 39, endPoint x: 81, endPoint y: 39, distance: 34.1
click at [81, 39] on body "Toggle navigation ProStock WMS B07 - BABW TRADING NZ LIMITED PARTNERSHIP BABW L…" at bounding box center [259, 84] width 519 height 248
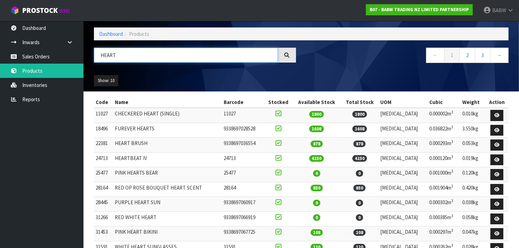
scroll to position [22, 0]
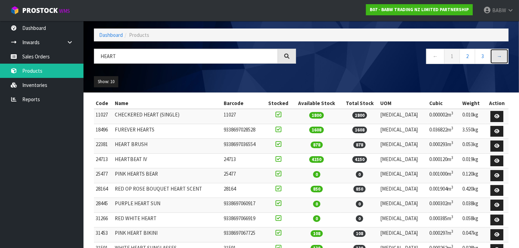
click at [494, 56] on link "→" at bounding box center [500, 56] width 18 height 15
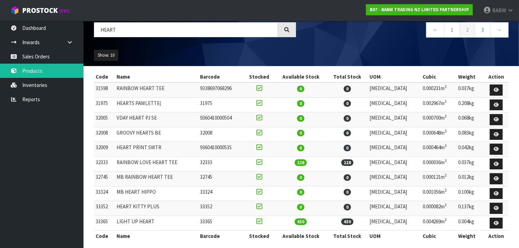
scroll to position [56, 0]
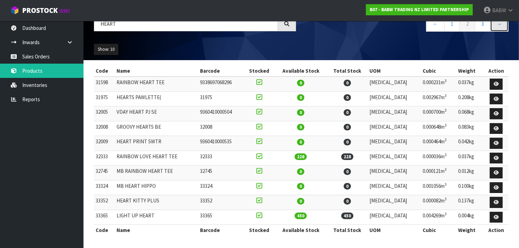
click at [501, 25] on link "→" at bounding box center [500, 23] width 18 height 15
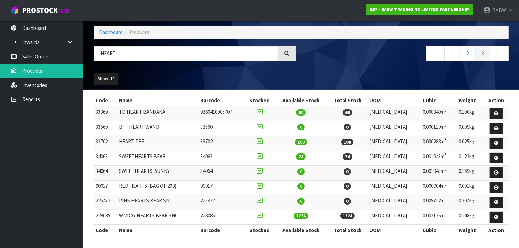
scroll to position [26, 0]
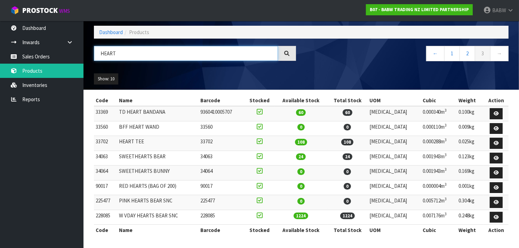
click at [128, 51] on input "HEART" at bounding box center [186, 53] width 184 height 15
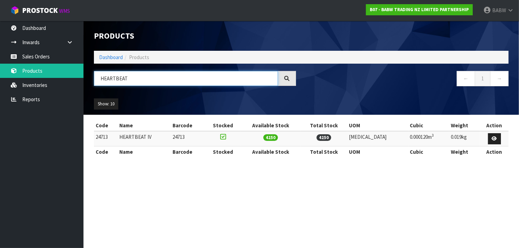
scroll to position [0, 0]
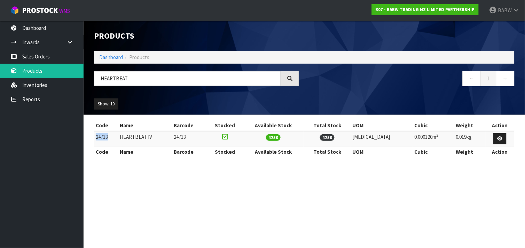
drag, startPoint x: 110, startPoint y: 137, endPoint x: 95, endPoint y: 136, distance: 14.6
click at [95, 136] on td "24713" at bounding box center [106, 138] width 24 height 15
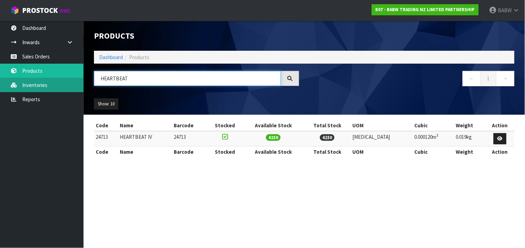
drag, startPoint x: 134, startPoint y: 77, endPoint x: 60, endPoint y: 79, distance: 74.2
click at [60, 79] on body "Toggle navigation ProStock WMS B07 - BABW TRADING NZ LIMITED PARTNERSHIP BABW L…" at bounding box center [262, 124] width 525 height 248
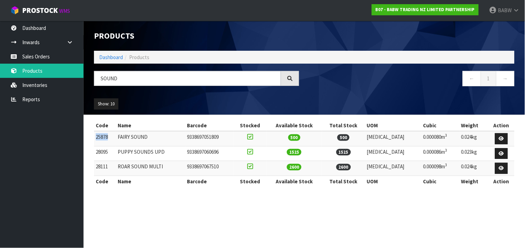
drag, startPoint x: 112, startPoint y: 139, endPoint x: 96, endPoint y: 138, distance: 15.7
click at [96, 138] on td "25878" at bounding box center [105, 138] width 22 height 15
drag, startPoint x: 112, startPoint y: 168, endPoint x: 96, endPoint y: 167, distance: 16.0
click at [96, 167] on td "28111" at bounding box center [105, 168] width 22 height 15
drag, startPoint x: 110, startPoint y: 150, endPoint x: 96, endPoint y: 150, distance: 14.3
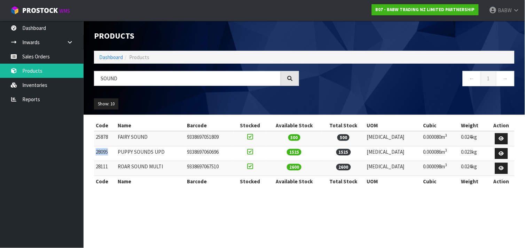
click at [96, 150] on td "28095" at bounding box center [105, 153] width 22 height 15
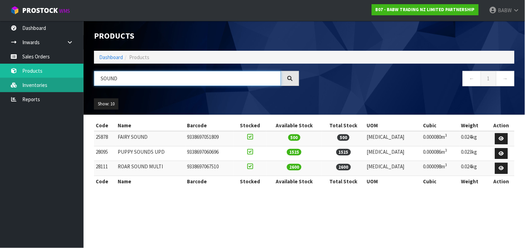
drag, startPoint x: 131, startPoint y: 80, endPoint x: 53, endPoint y: 78, distance: 78.0
click at [53, 78] on body "Toggle navigation ProStock WMS B07 - BABW TRADING NZ LIMITED PARTNERSHIP BABW L…" at bounding box center [262, 124] width 525 height 248
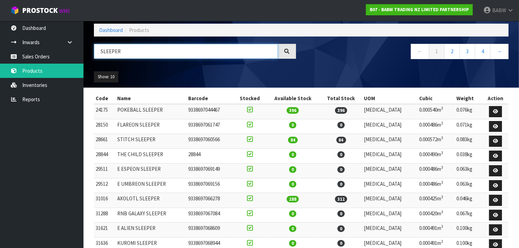
scroll to position [28, 0]
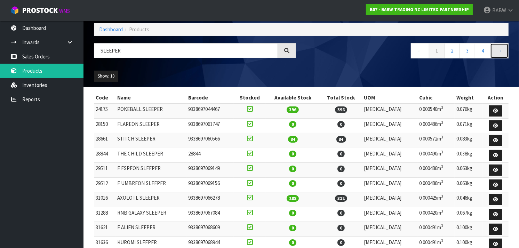
click at [503, 53] on link "→" at bounding box center [500, 50] width 18 height 15
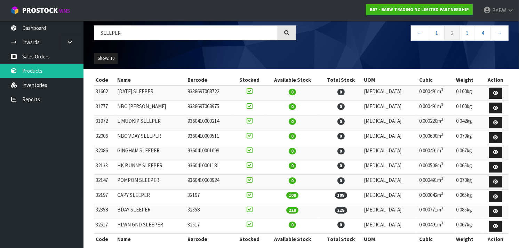
scroll to position [44, 0]
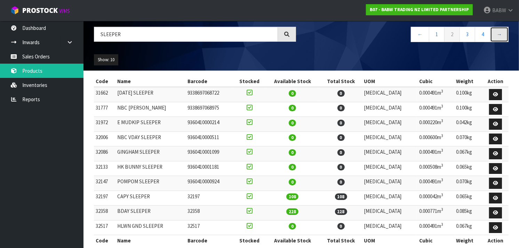
click at [498, 33] on link "→" at bounding box center [500, 34] width 18 height 15
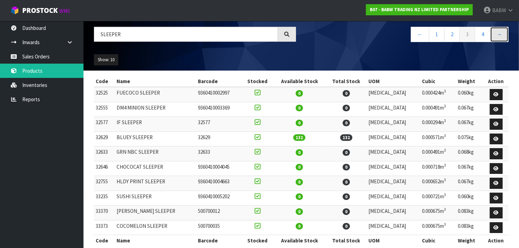
click at [498, 33] on link "→" at bounding box center [500, 34] width 18 height 15
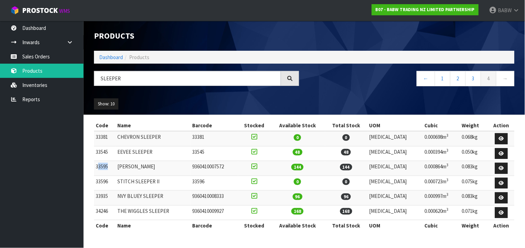
drag, startPoint x: 109, startPoint y: 167, endPoint x: 97, endPoint y: 168, distance: 11.9
click at [97, 168] on td "33595" at bounding box center [105, 168] width 22 height 15
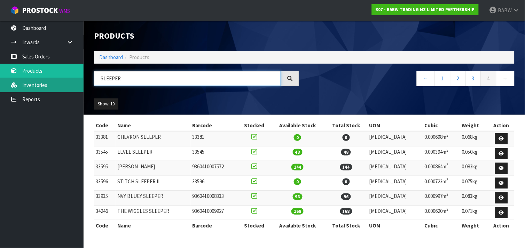
drag, startPoint x: 152, startPoint y: 81, endPoint x: 20, endPoint y: 80, distance: 132.3
click at [20, 80] on body "Toggle navigation ProStock WMS B07 - BABW TRADING NZ LIMITED PARTNERSHIP BABW L…" at bounding box center [262, 124] width 525 height 248
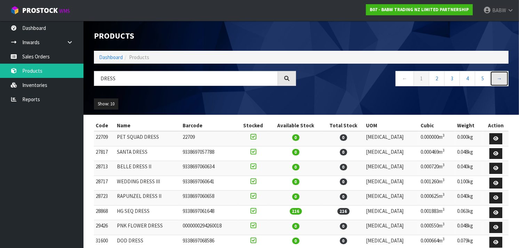
click at [499, 79] on link "→" at bounding box center [500, 78] width 18 height 15
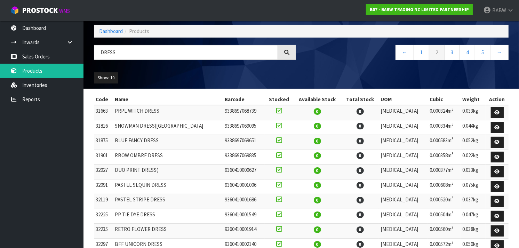
scroll to position [25, 0]
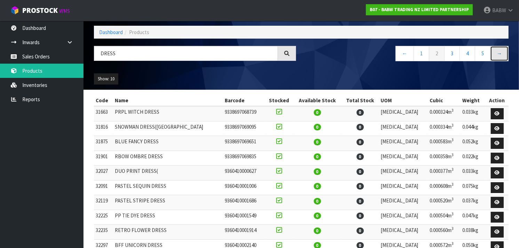
click at [498, 56] on link "→" at bounding box center [500, 53] width 18 height 15
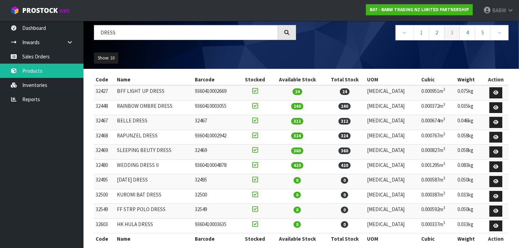
scroll to position [56, 0]
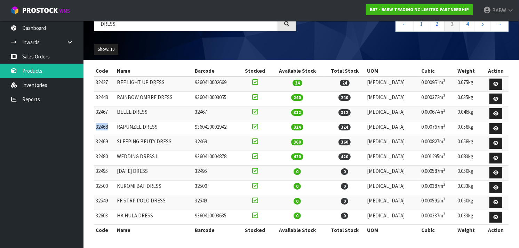
drag, startPoint x: 108, startPoint y: 127, endPoint x: 96, endPoint y: 126, distance: 12.6
click at [96, 126] on td "32468" at bounding box center [104, 128] width 21 height 15
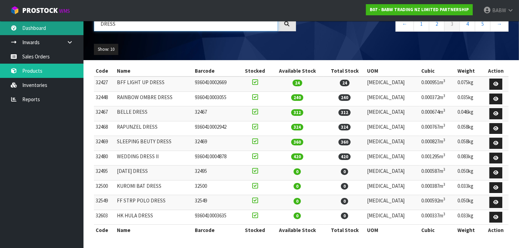
drag, startPoint x: 119, startPoint y: 24, endPoint x: 46, endPoint y: 23, distance: 73.5
click at [46, 23] on body "Toggle navigation ProStock WMS B07 - BABW TRADING NZ LIMITED PARTNERSHIP BABW L…" at bounding box center [259, 69] width 519 height 248
type input "[PERSON_NAME]"
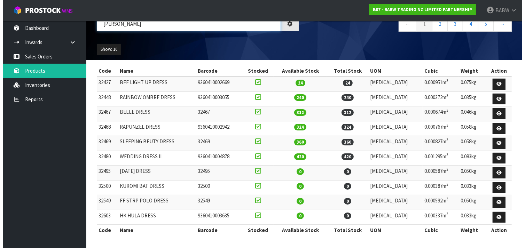
scroll to position [0, 0]
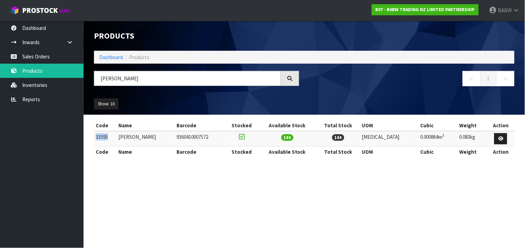
drag, startPoint x: 113, startPoint y: 135, endPoint x: 95, endPoint y: 136, distance: 18.1
click at [95, 136] on td "33595" at bounding box center [105, 138] width 23 height 15
